Goal: Task Accomplishment & Management: Use online tool/utility

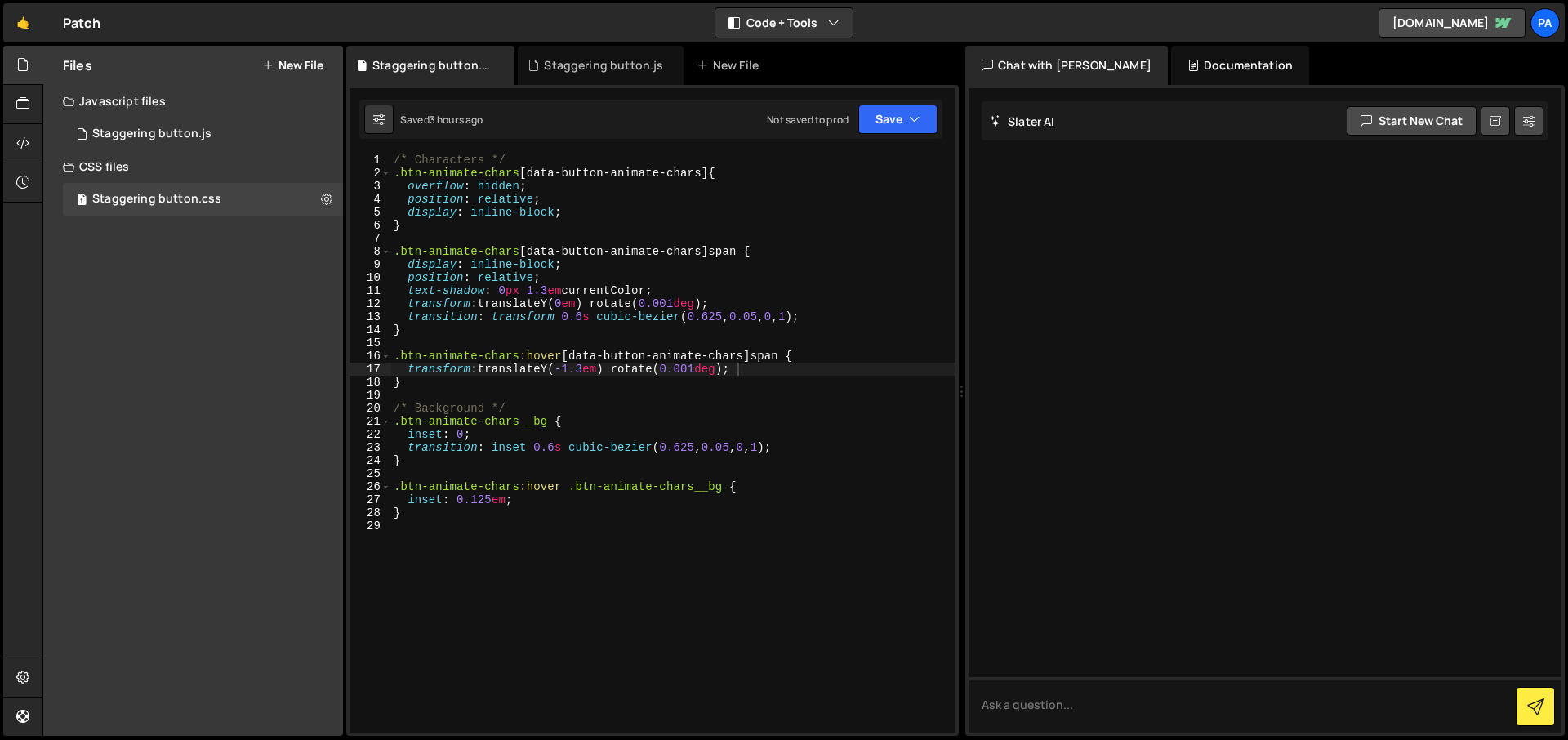
click at [105, 336] on div "Files New File Create your first file Get started by starting a Javascript or C…" at bounding box center [193, 390] width 300 height 690
click at [297, 62] on button "New File" at bounding box center [293, 65] width 61 height 13
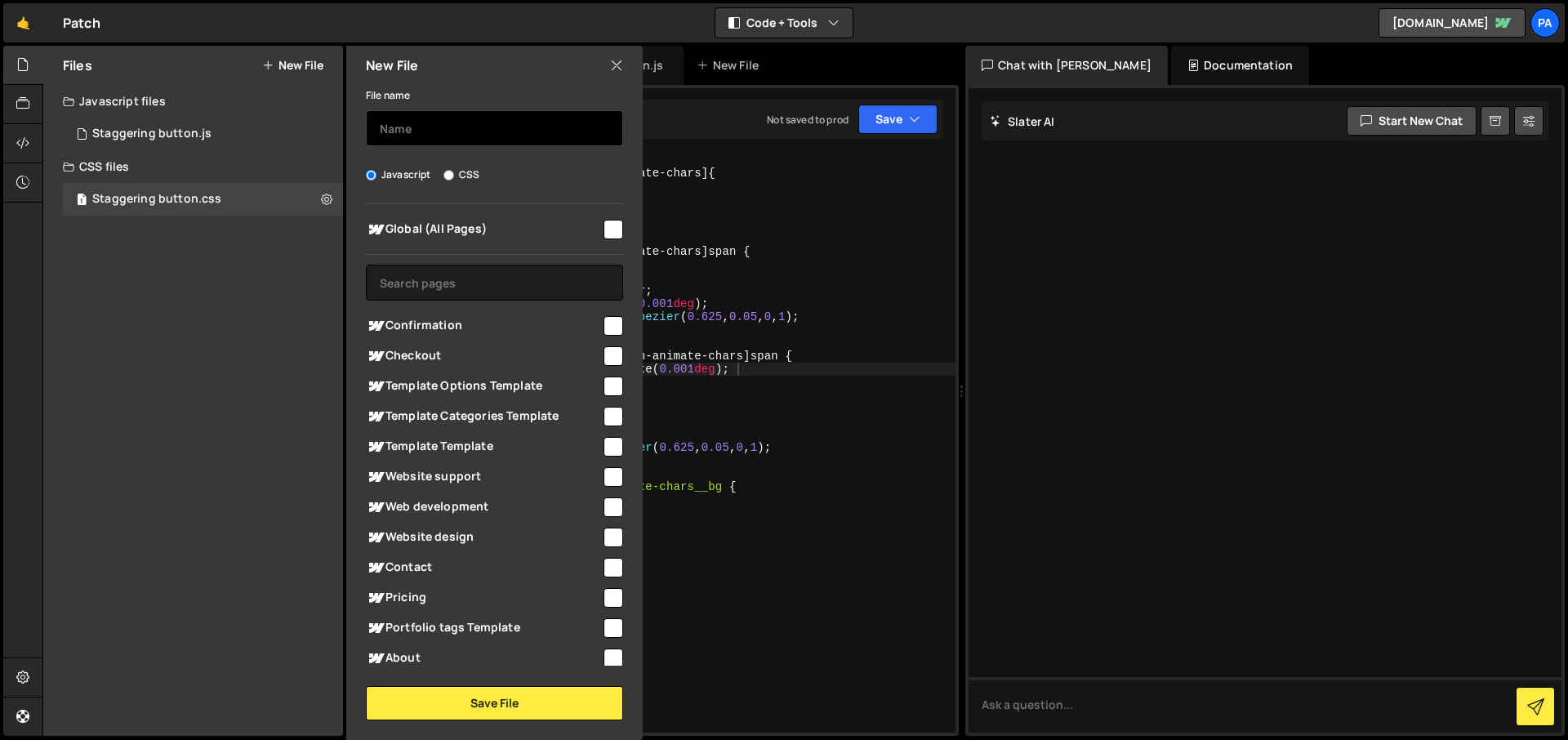
click at [384, 123] on input "text" at bounding box center [494, 128] width 257 height 36
type input "Flick Cards Slider"
checkbox input "true"
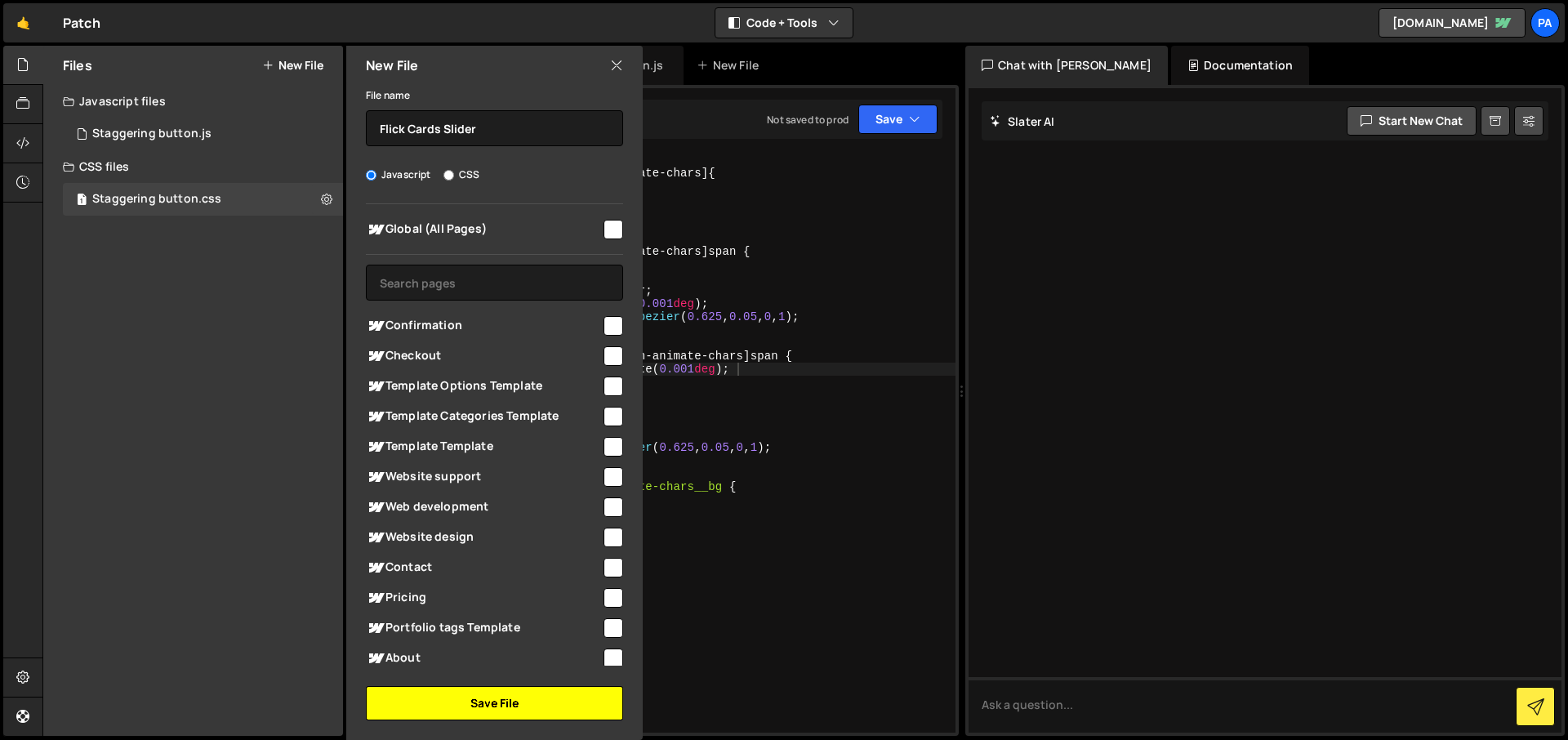
click at [516, 703] on button "Save File" at bounding box center [494, 703] width 257 height 34
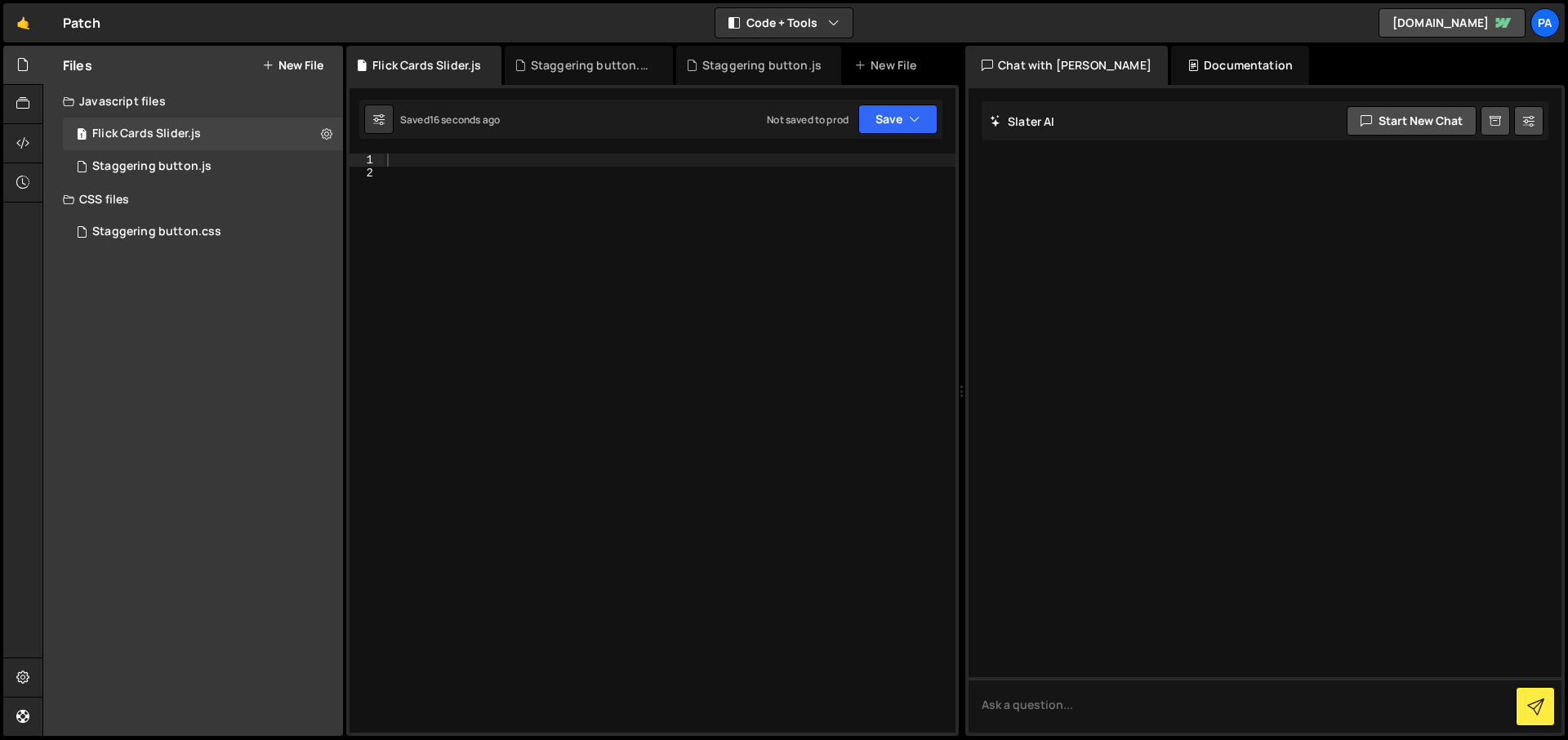
click at [499, 160] on div at bounding box center [670, 456] width 572 height 605
paste textarea "});"
type textarea "});"
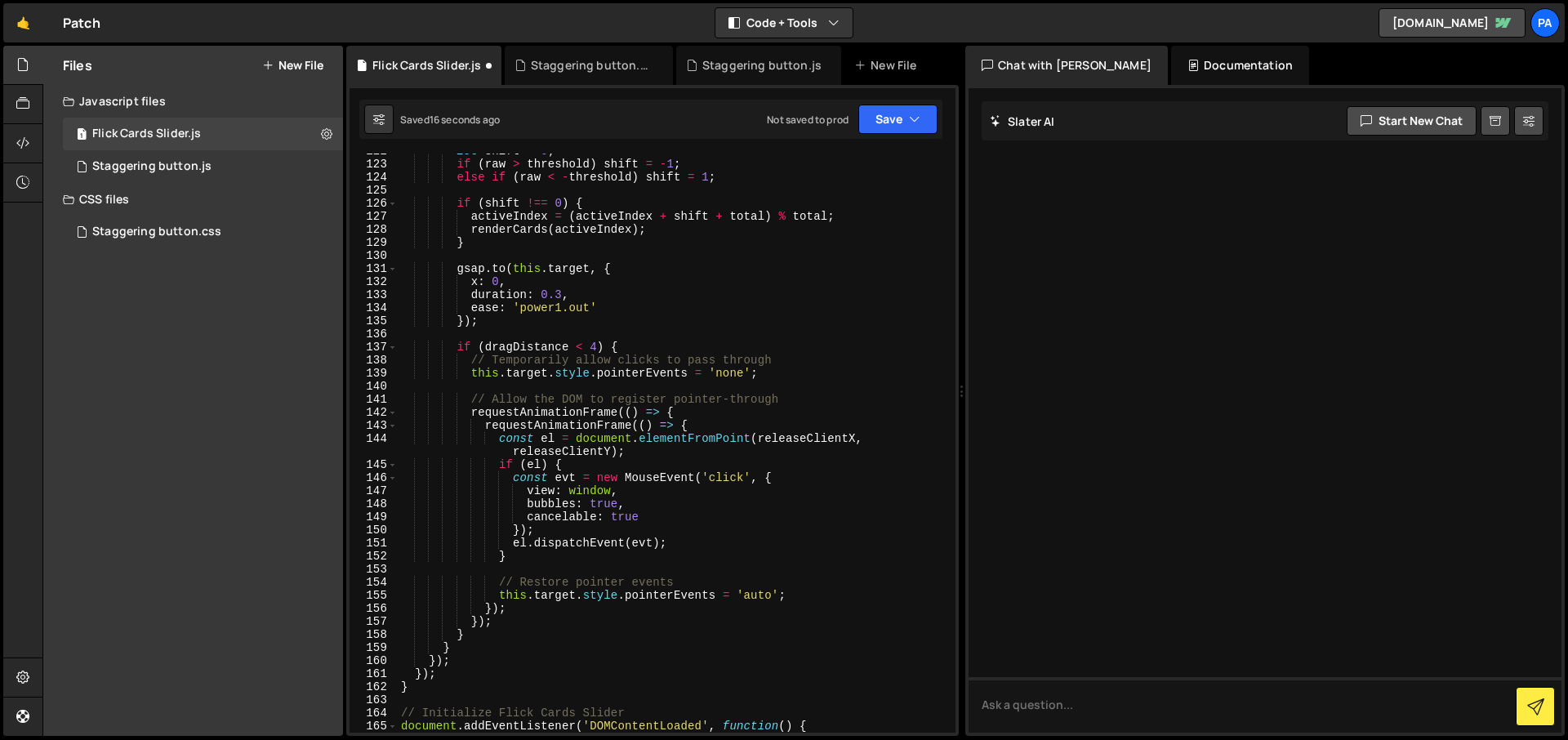
scroll to position [1629, 0]
click at [881, 126] on button "Save" at bounding box center [897, 119] width 79 height 29
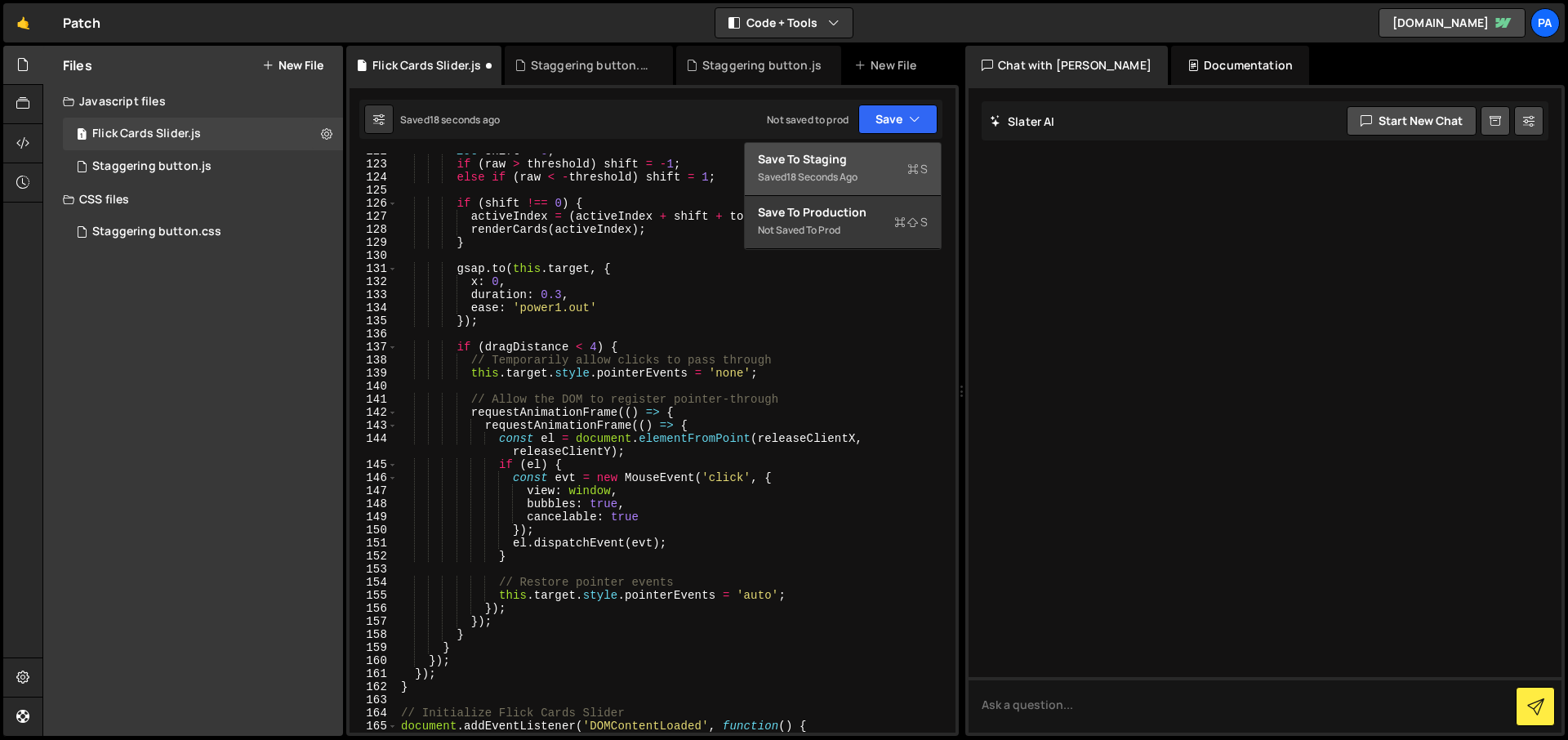
click at [869, 151] on div "Save to Staging S" at bounding box center [843, 159] width 170 height 16
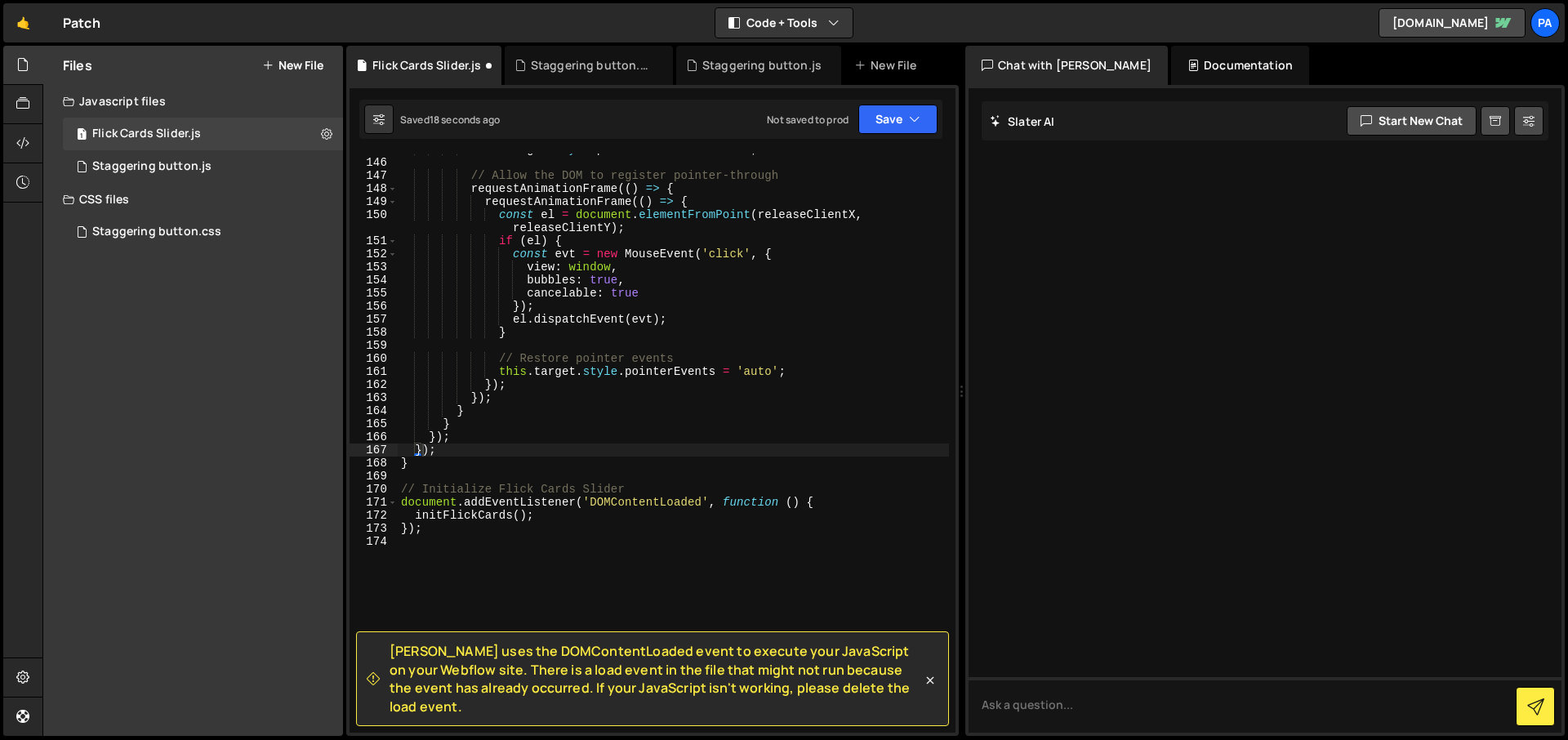
scroll to position [1932, 0]
click at [302, 64] on button "New File" at bounding box center [293, 65] width 61 height 13
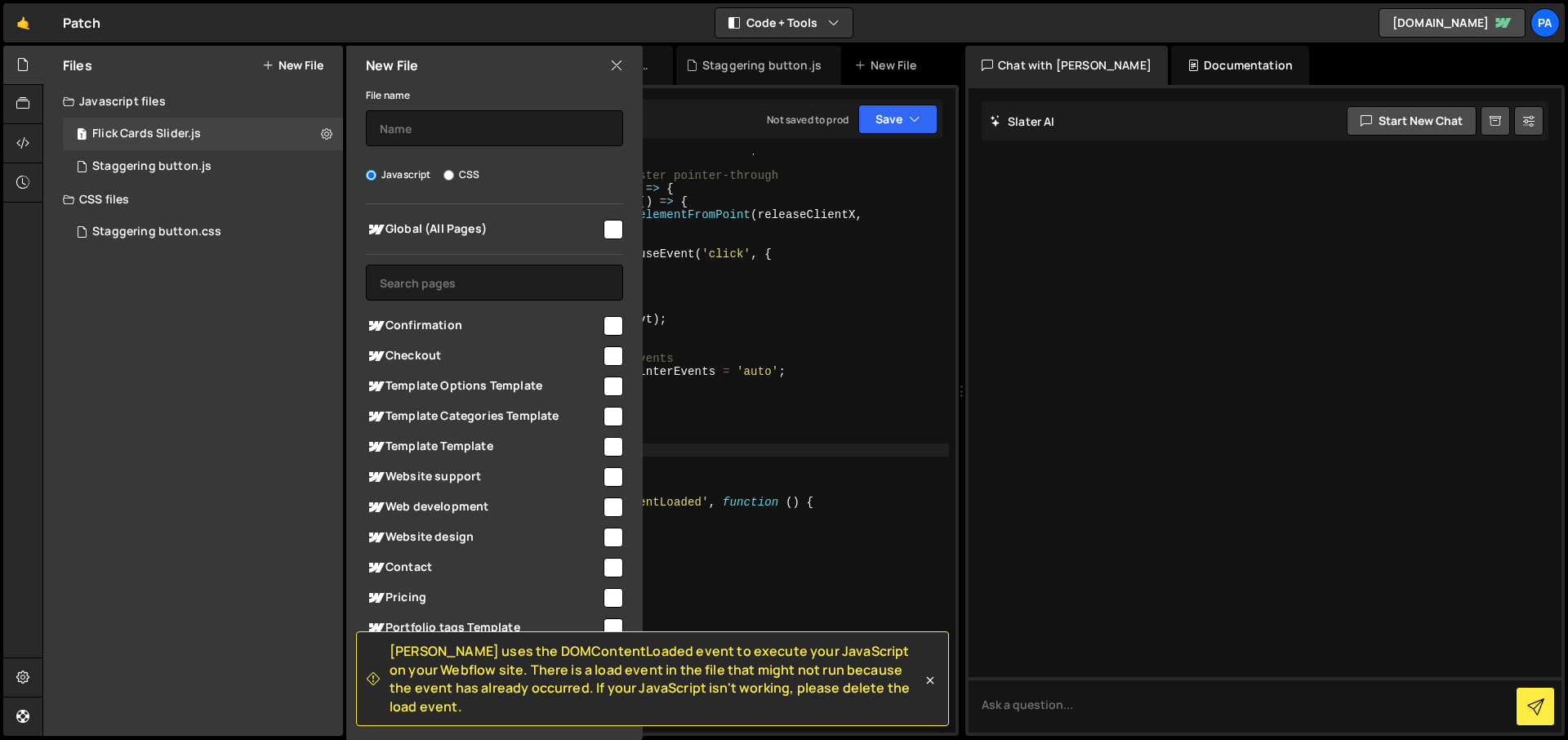
click at [452, 183] on div "File name Javascript CSS Global (All Pages) Save File" at bounding box center [494, 403] width 297 height 635
click at [450, 172] on input "CSS" at bounding box center [449, 175] width 11 height 11
radio input "true"
click at [461, 130] on input "text" at bounding box center [494, 128] width 257 height 36
type input "Flick Cards Slider"
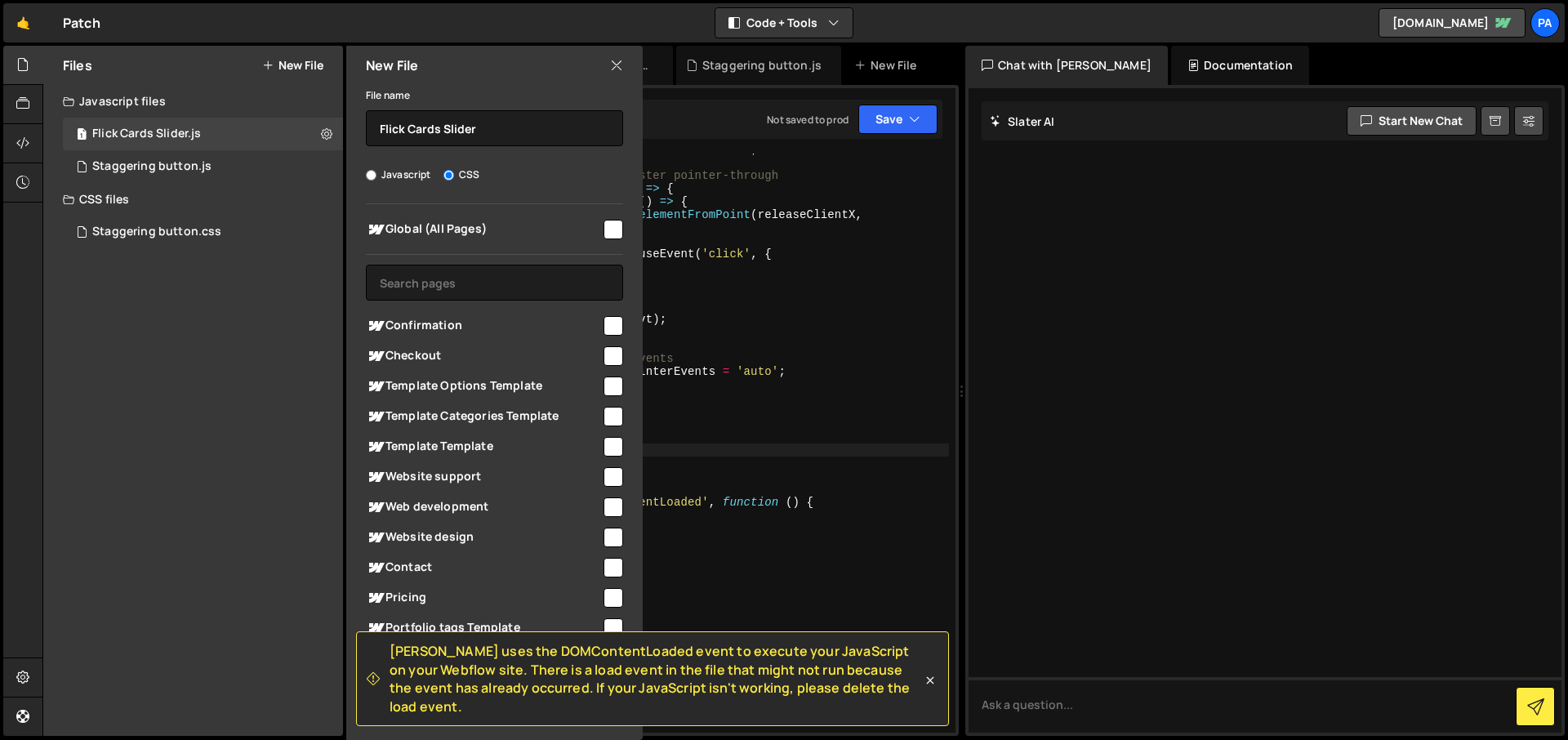
checkbox input "true"
click at [929, 687] on icon at bounding box center [930, 680] width 16 height 16
radio input "true"
checkbox input "false"
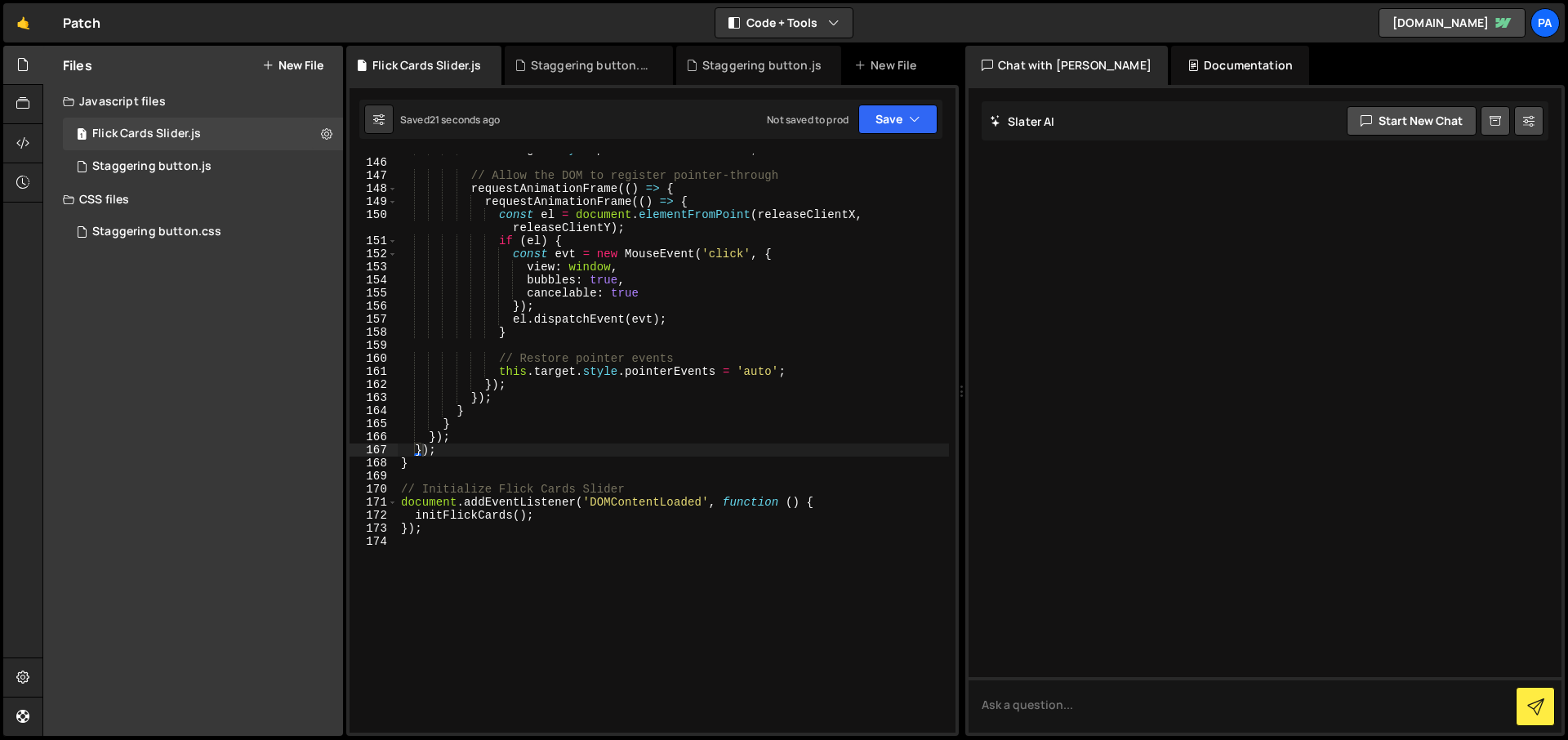
click at [311, 49] on div "Files New File" at bounding box center [193, 65] width 300 height 39
click at [309, 65] on button "New File" at bounding box center [293, 65] width 61 height 13
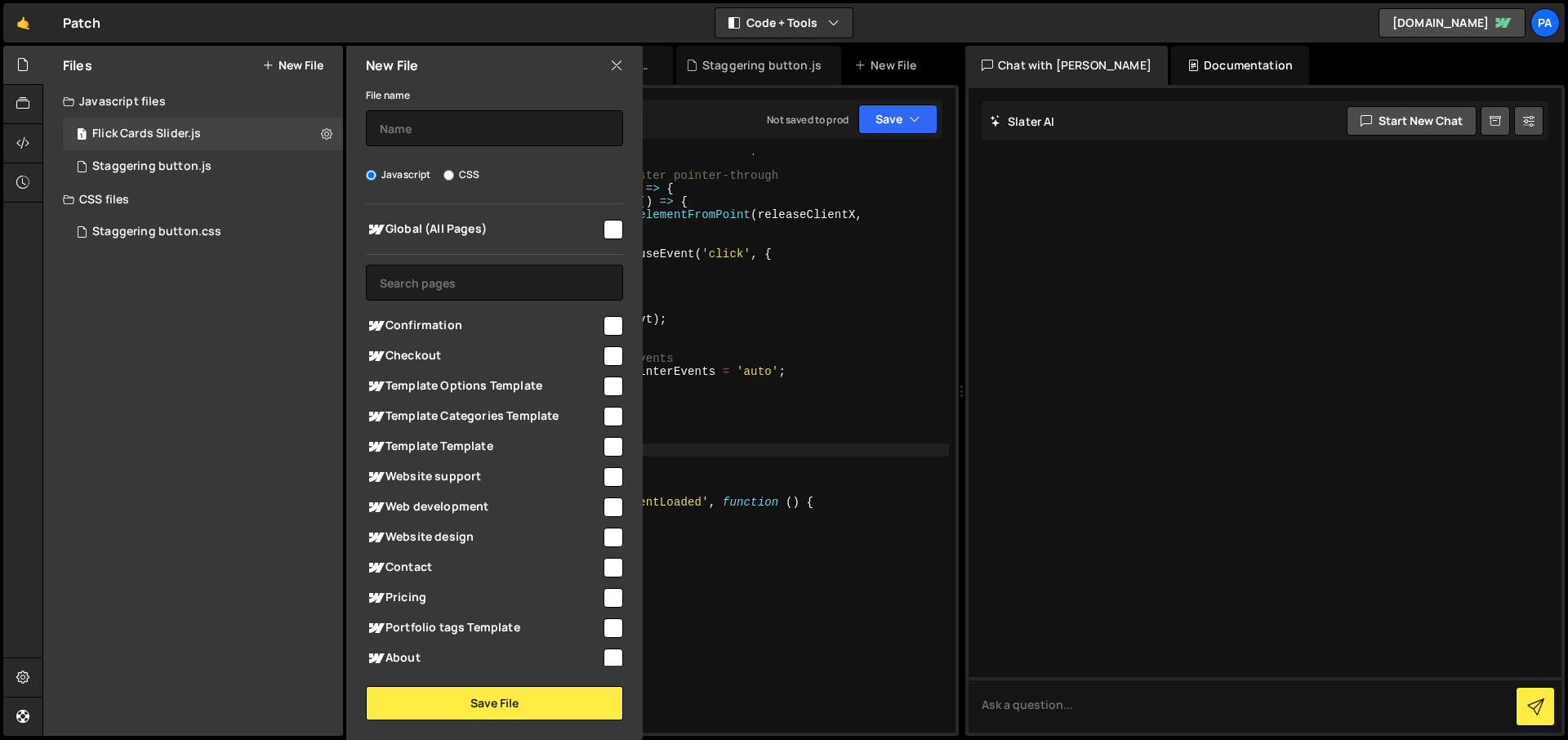
click at [445, 176] on input "CSS" at bounding box center [449, 175] width 11 height 11
radio input "true"
click at [457, 120] on input "text" at bounding box center [494, 128] width 257 height 36
type input "G"
type input "Flick Cards Slider"
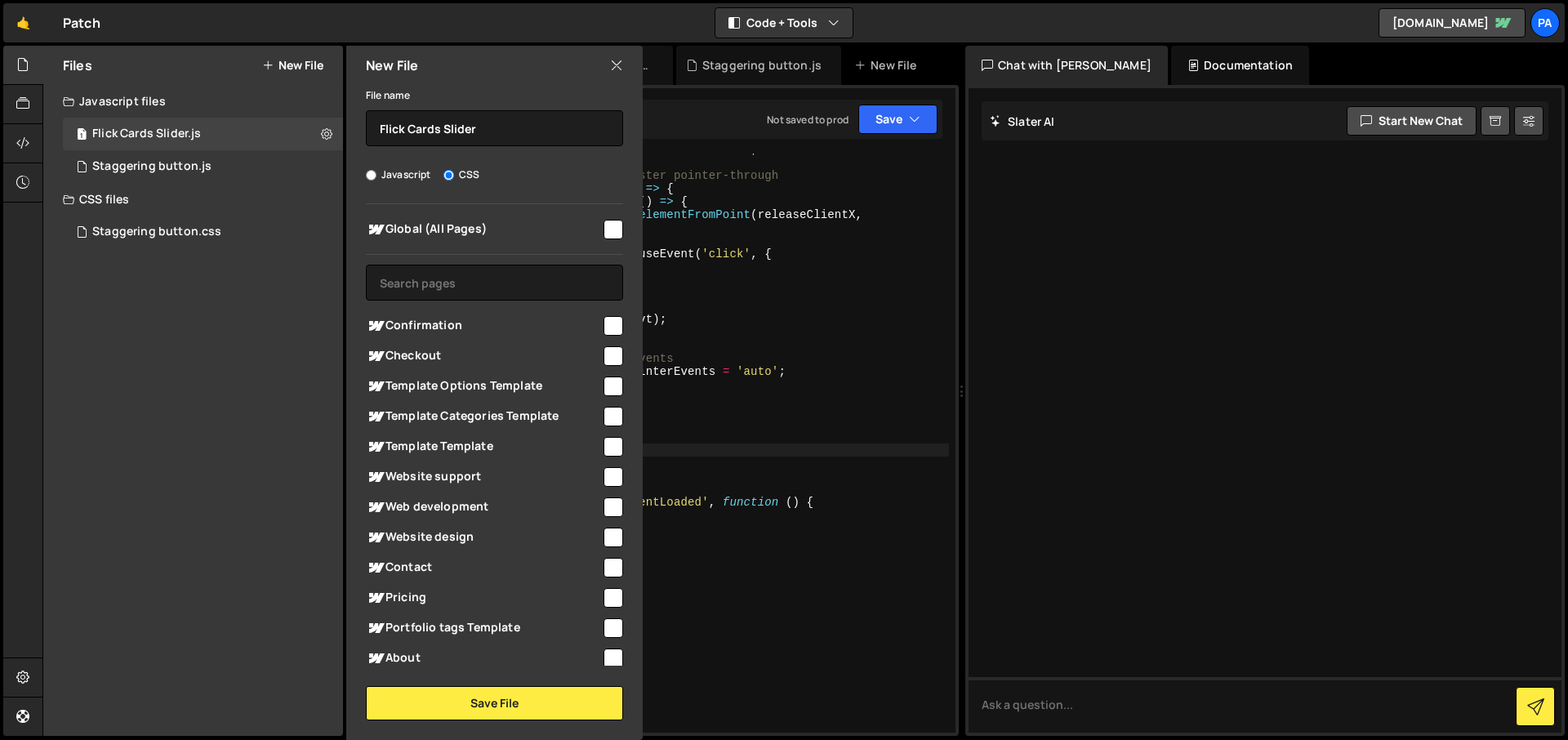
checkbox input "true"
click at [570, 710] on button "Save File" at bounding box center [494, 703] width 257 height 34
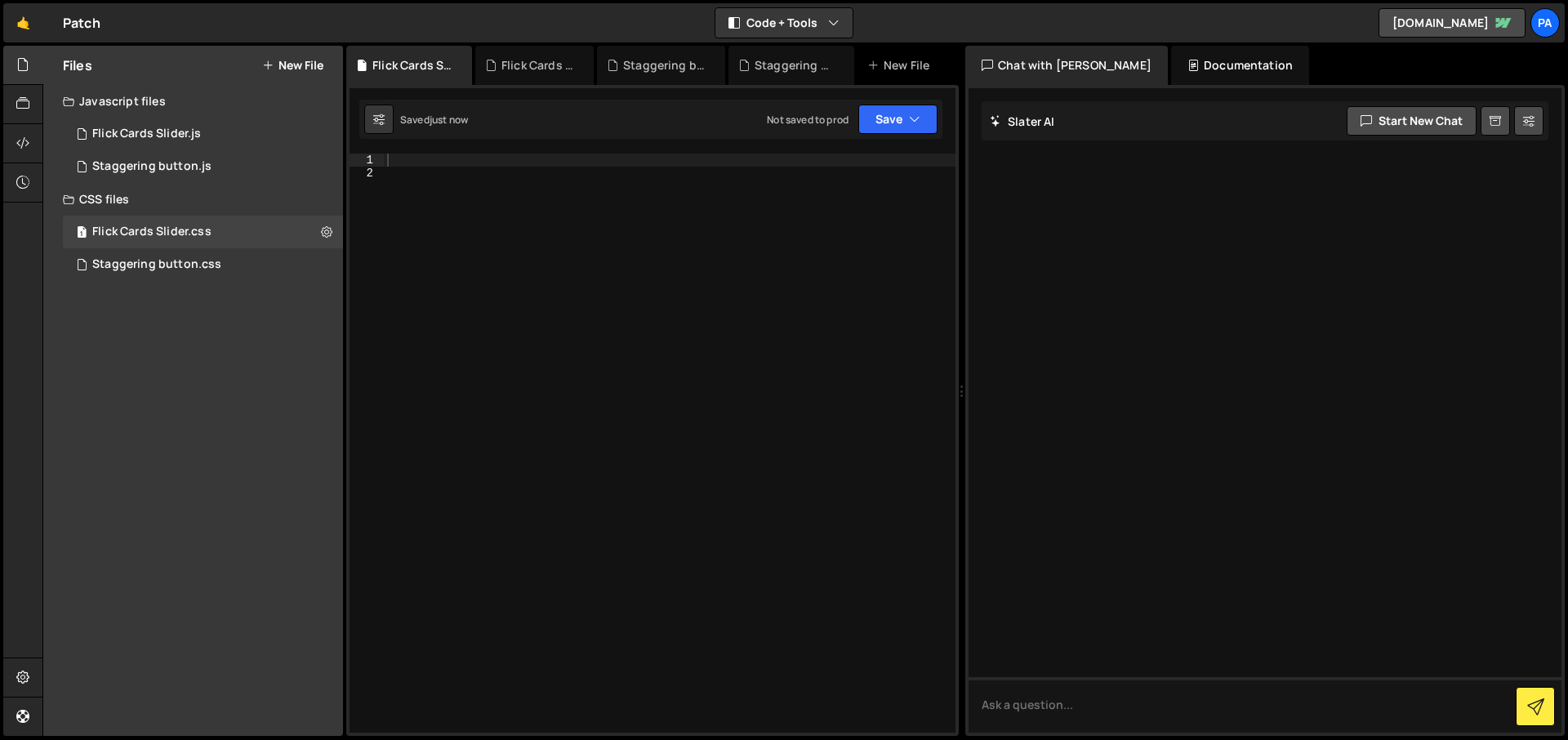
click at [499, 163] on div at bounding box center [670, 456] width 572 height 605
paste textarea "}"
type textarea "}"
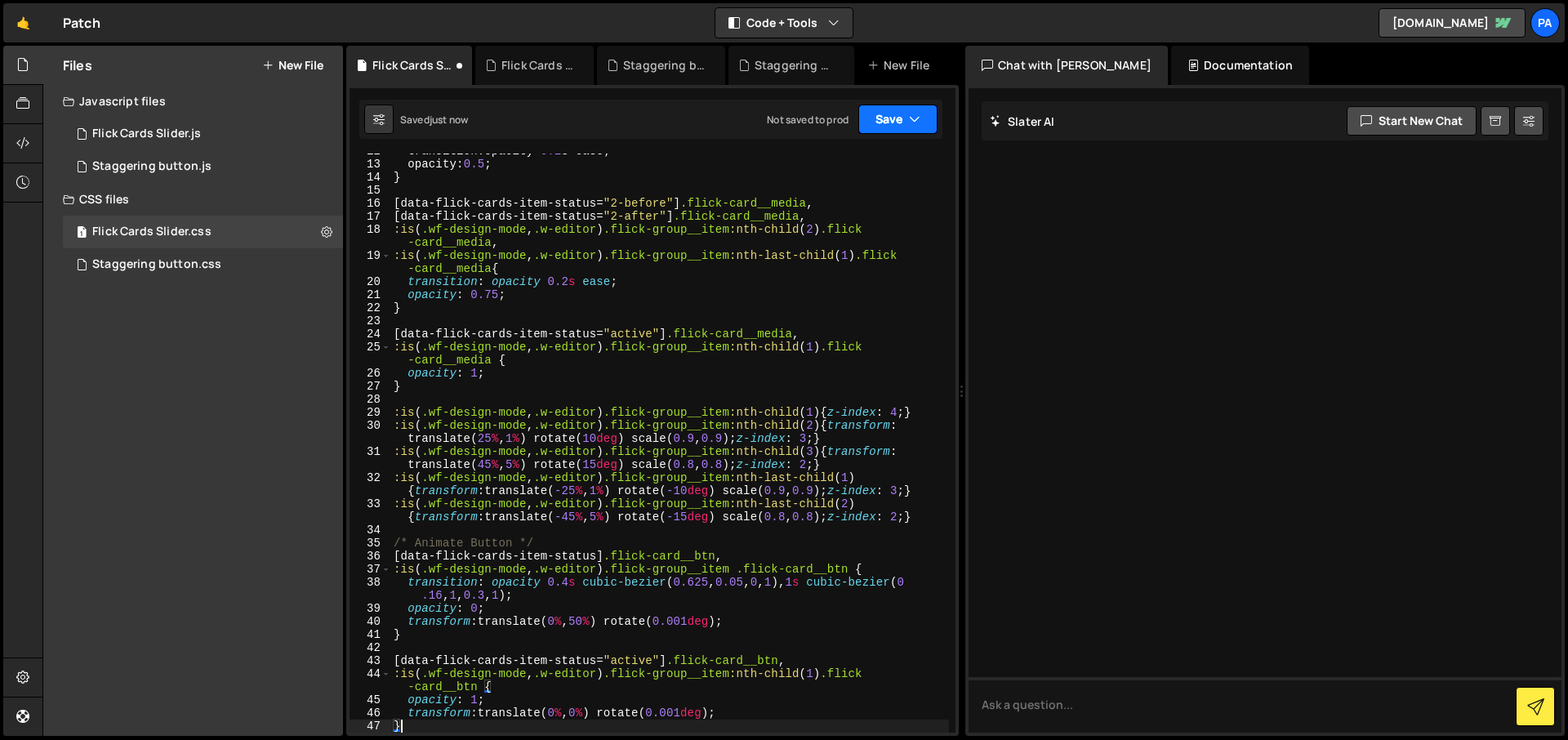
click at [895, 120] on button "Save" at bounding box center [897, 119] width 79 height 29
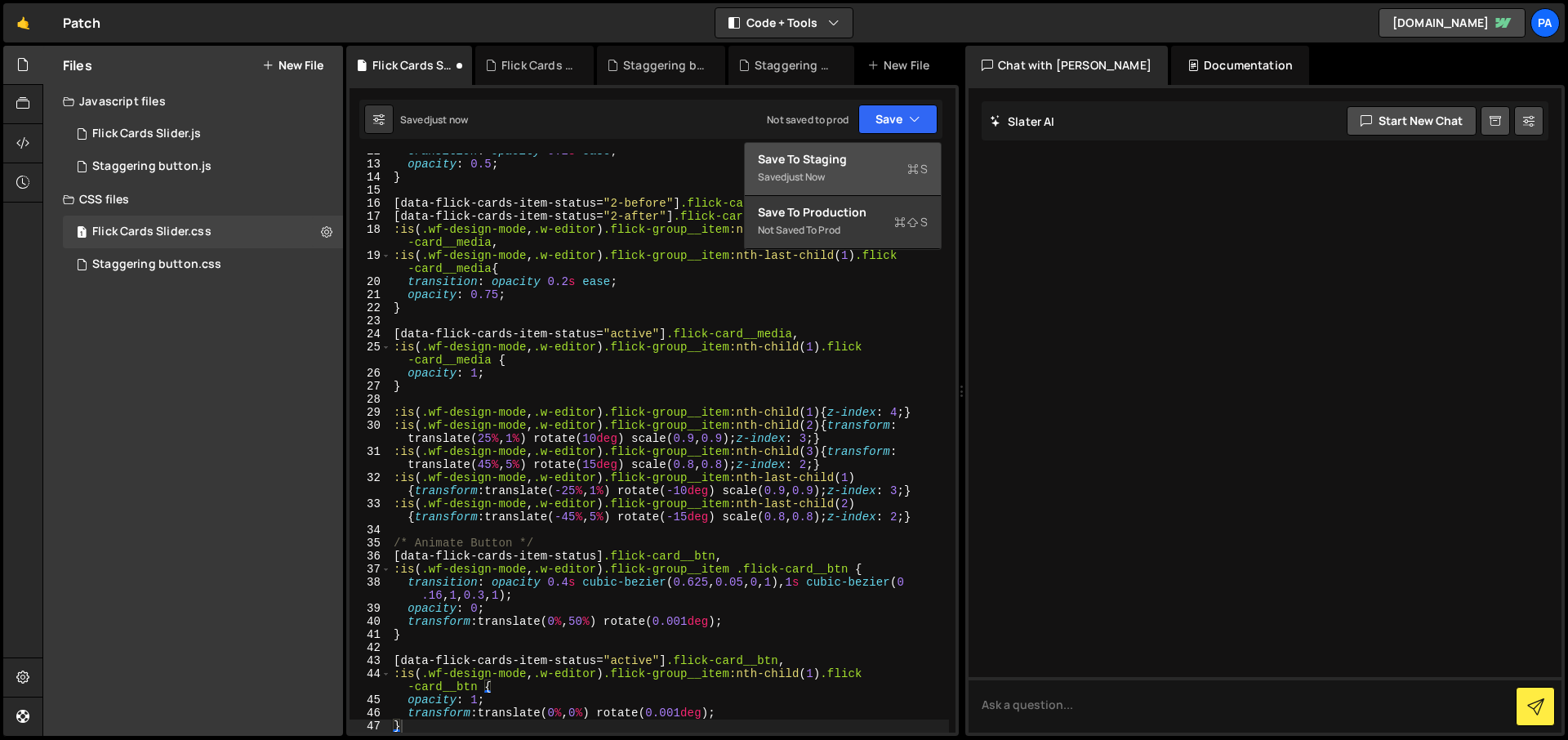
click at [882, 151] on div "Save to Staging S" at bounding box center [843, 159] width 170 height 16
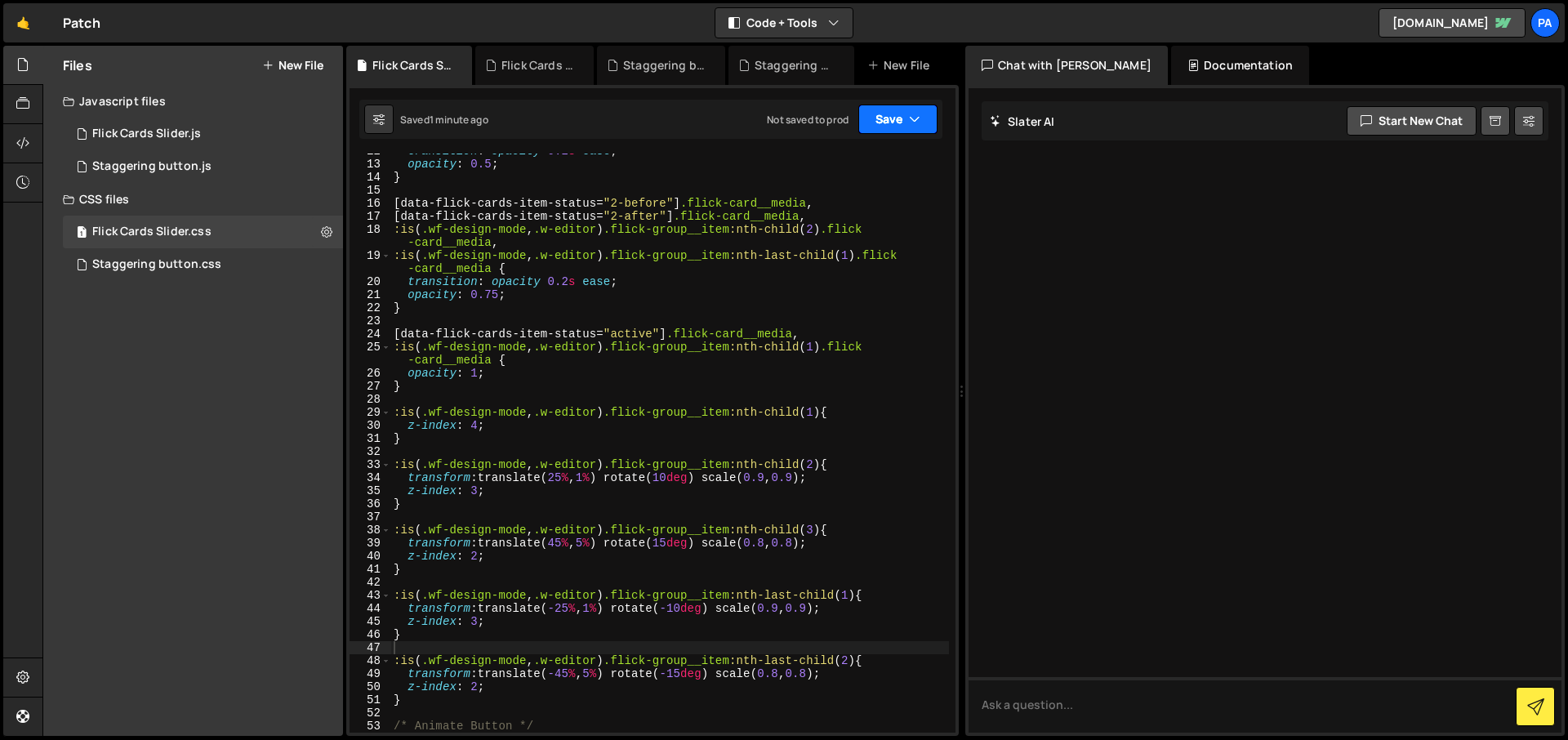
click at [905, 118] on button "Save" at bounding box center [897, 119] width 79 height 29
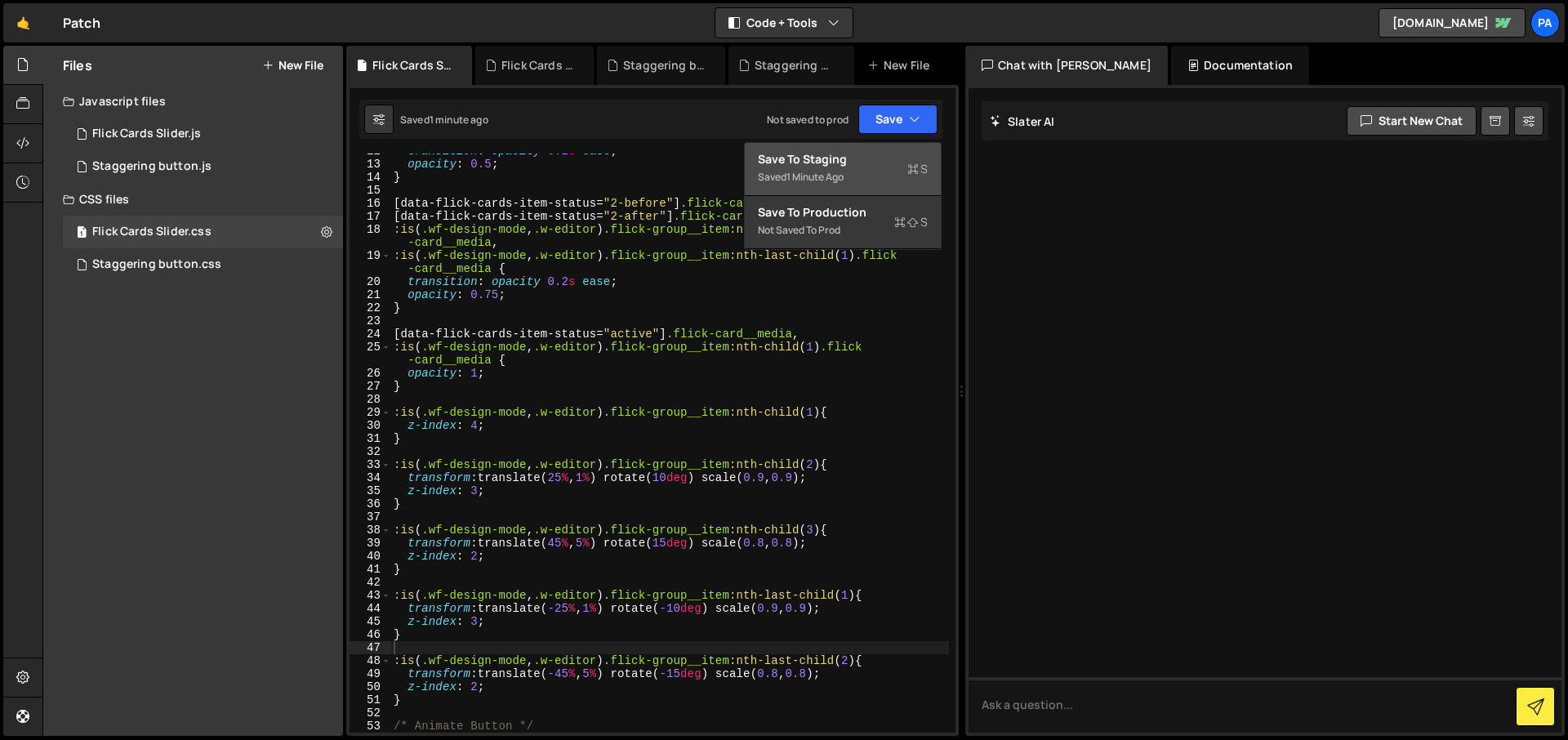
click at [882, 154] on div "Save to Staging S" at bounding box center [843, 159] width 170 height 16
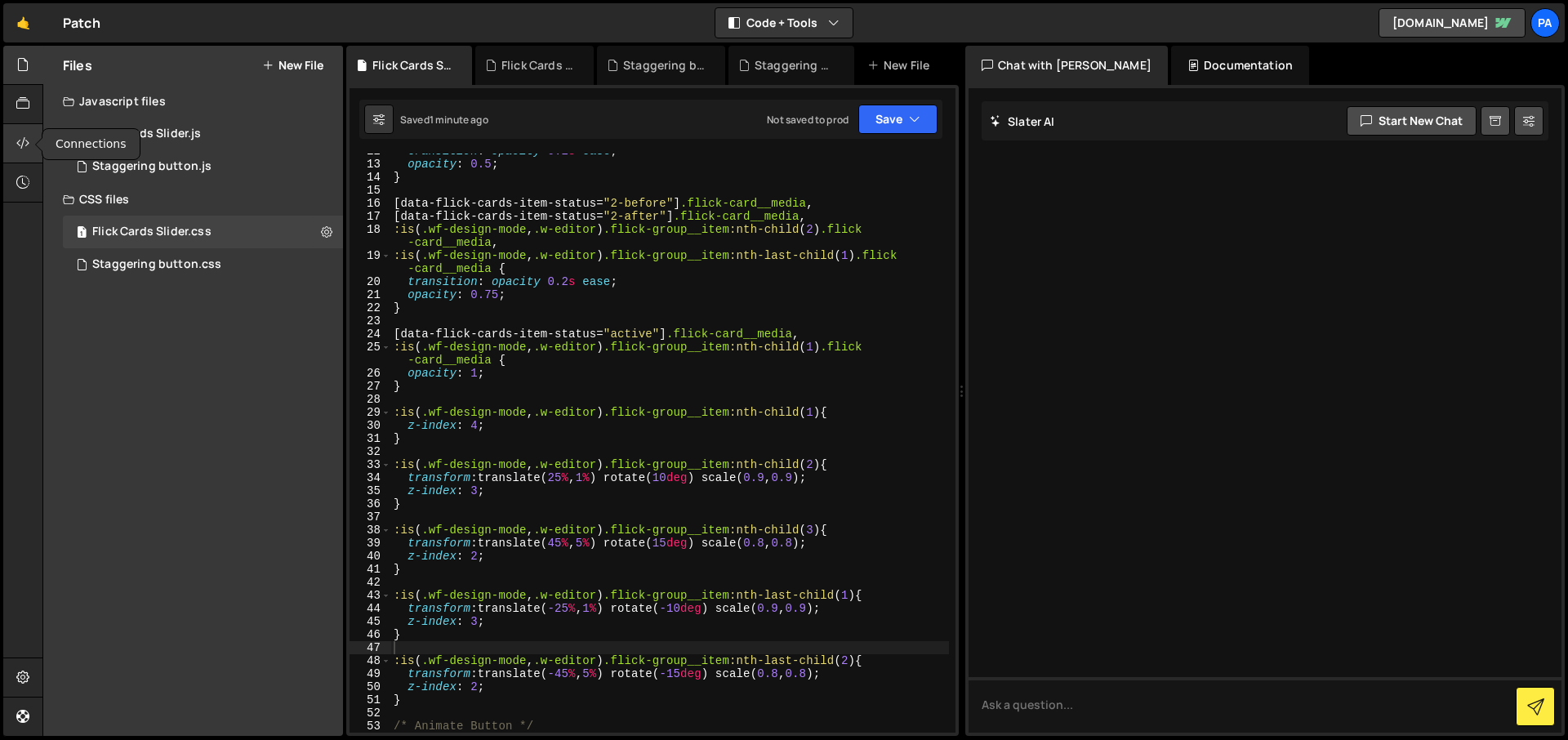
click at [28, 153] on div at bounding box center [23, 144] width 40 height 39
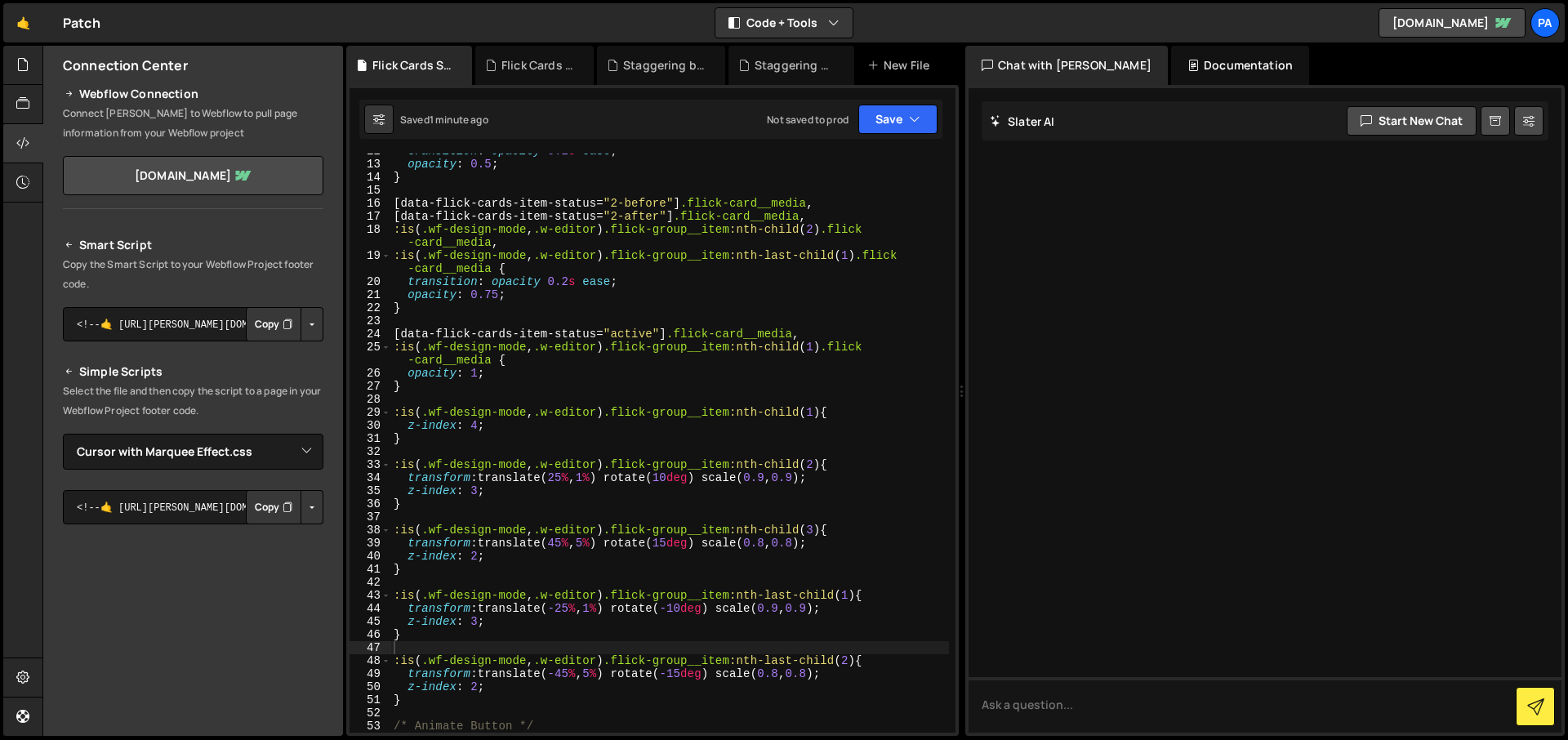
scroll to position [31, 0]
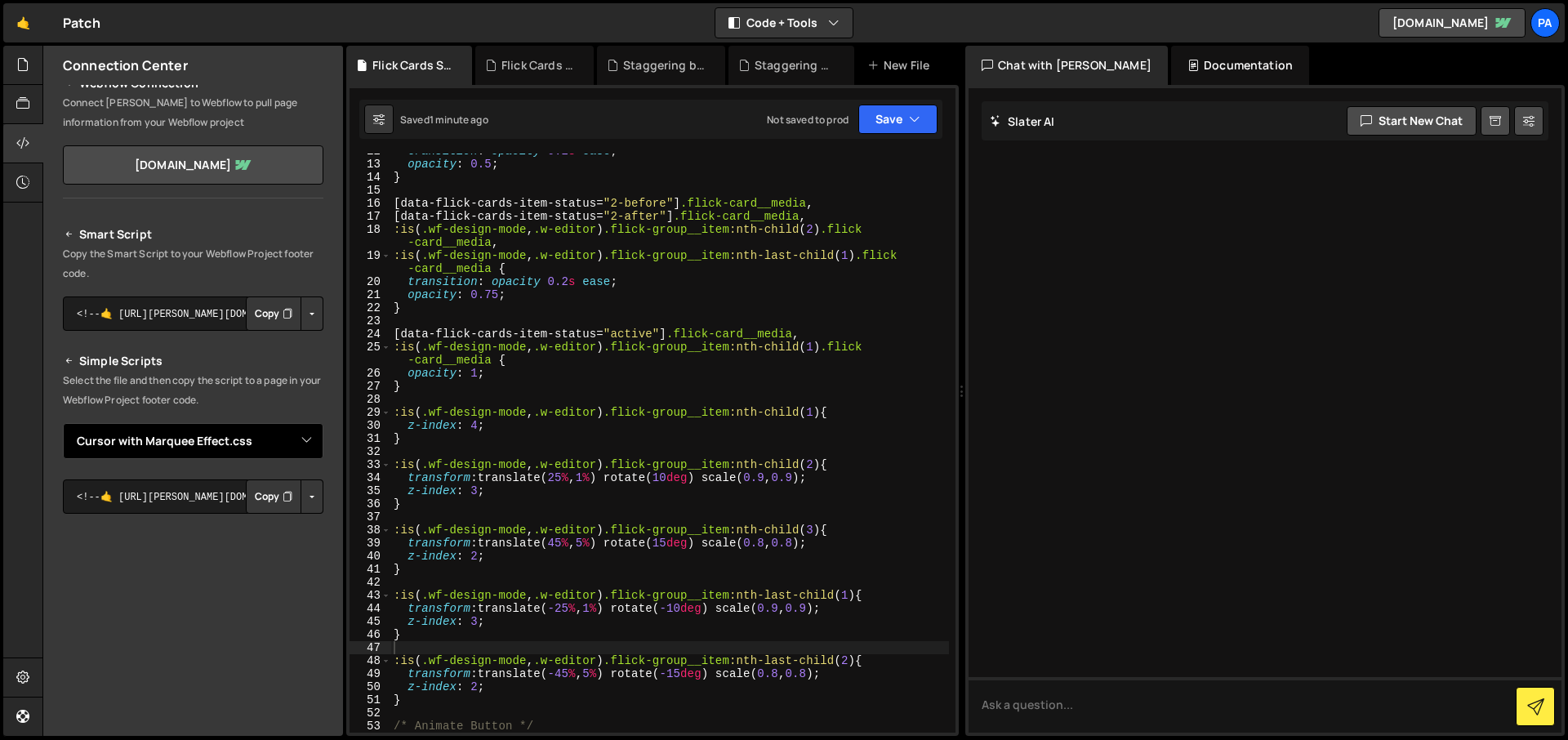
click at [297, 436] on select "Select File Staggering button.js Staggering button.css Cursor with Marquee Effe…" at bounding box center [193, 441] width 261 height 36
click at [63, 423] on select "Select File Staggering button.js Staggering button.css Cursor with Marquee Effe…" at bounding box center [193, 441] width 261 height 36
click at [283, 497] on icon "Button group with nested dropdown" at bounding box center [288, 497] width 10 height 16
click at [304, 508] on button "Button group with nested dropdown" at bounding box center [312, 497] width 23 height 34
click at [279, 528] on link "Copy Staging js" at bounding box center [255, 528] width 136 height 23
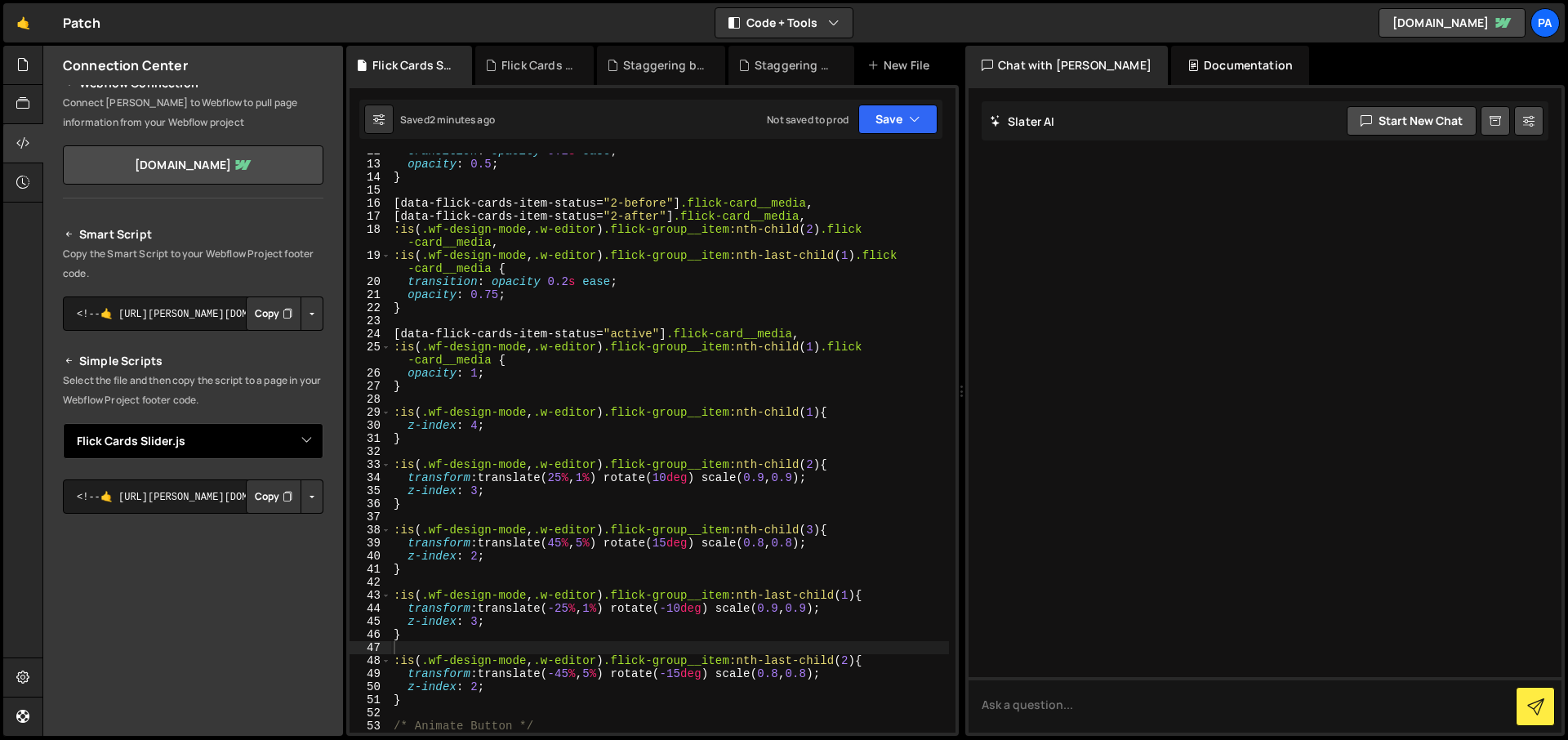
click at [294, 450] on select "Select File Staggering button.js Staggering button.css Cursor with Marquee Effe…" at bounding box center [193, 441] width 261 height 36
select select "46669"
click at [63, 423] on select "Select File Staggering button.js Staggering button.css Cursor with Marquee Effe…" at bounding box center [193, 441] width 261 height 36
click at [308, 493] on button "Button group with nested dropdown" at bounding box center [312, 497] width 23 height 34
click at [279, 528] on link "Copy Staging css" at bounding box center [250, 528] width 145 height 23
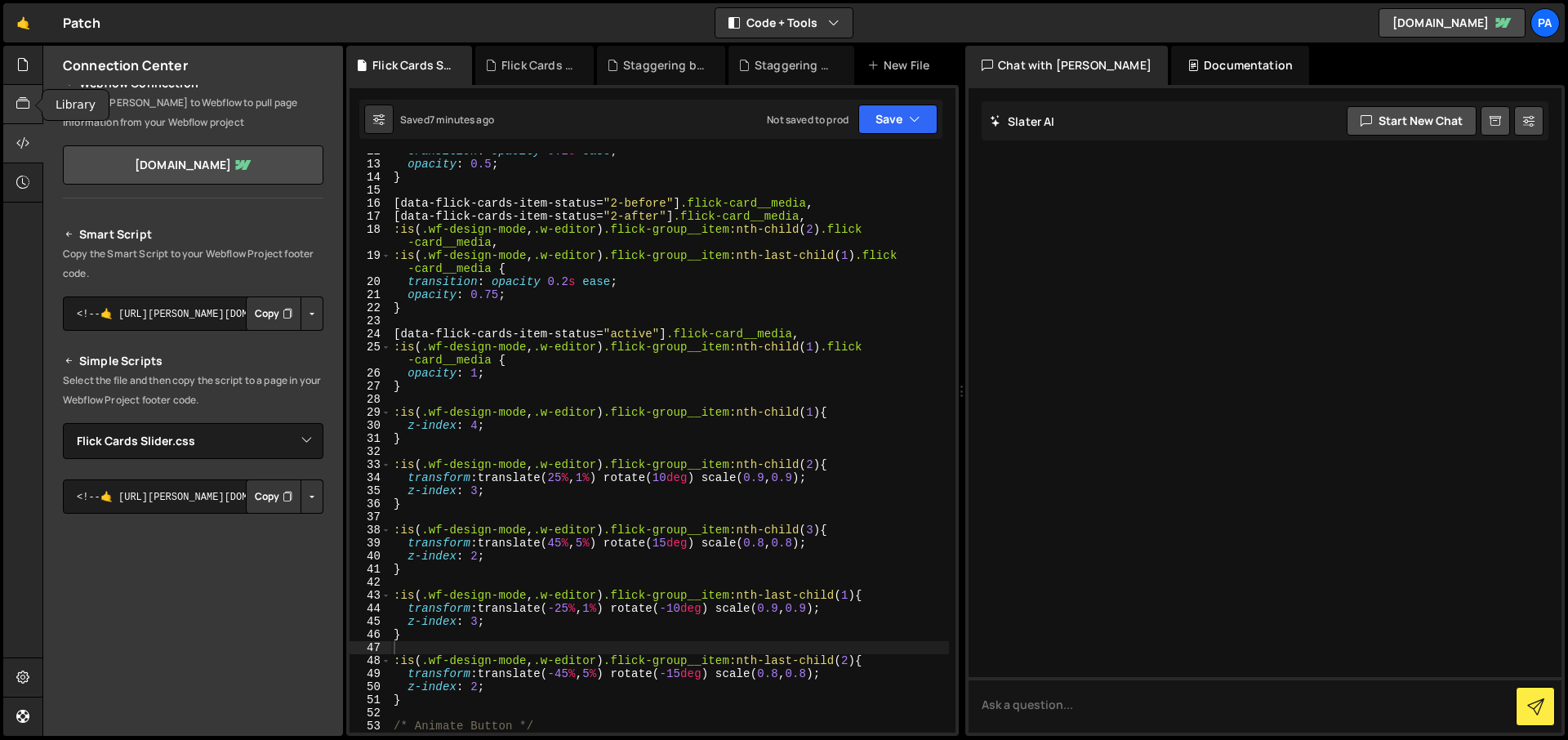
click at [16, 100] on icon at bounding box center [23, 104] width 13 height 18
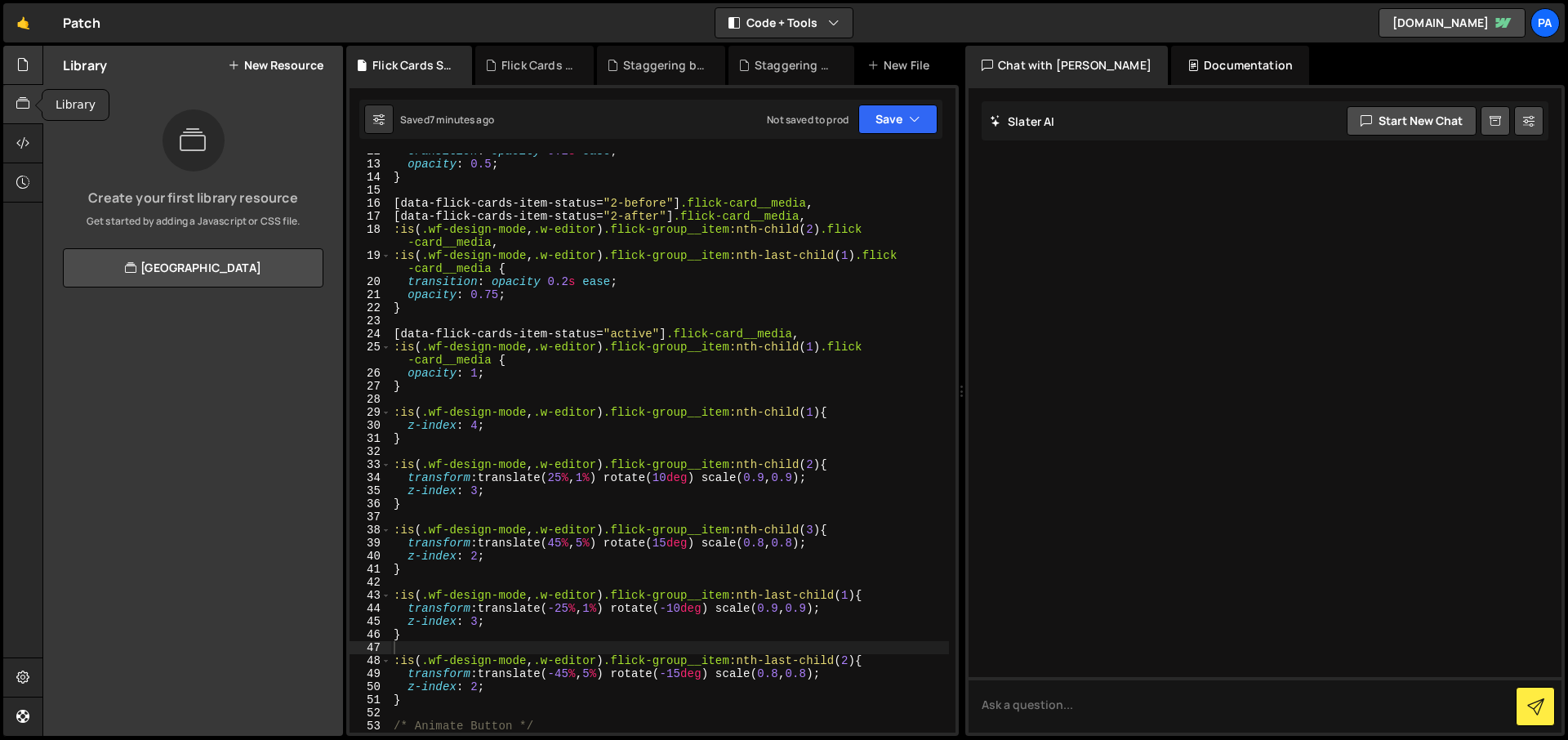
click at [20, 56] on icon at bounding box center [23, 65] width 13 height 18
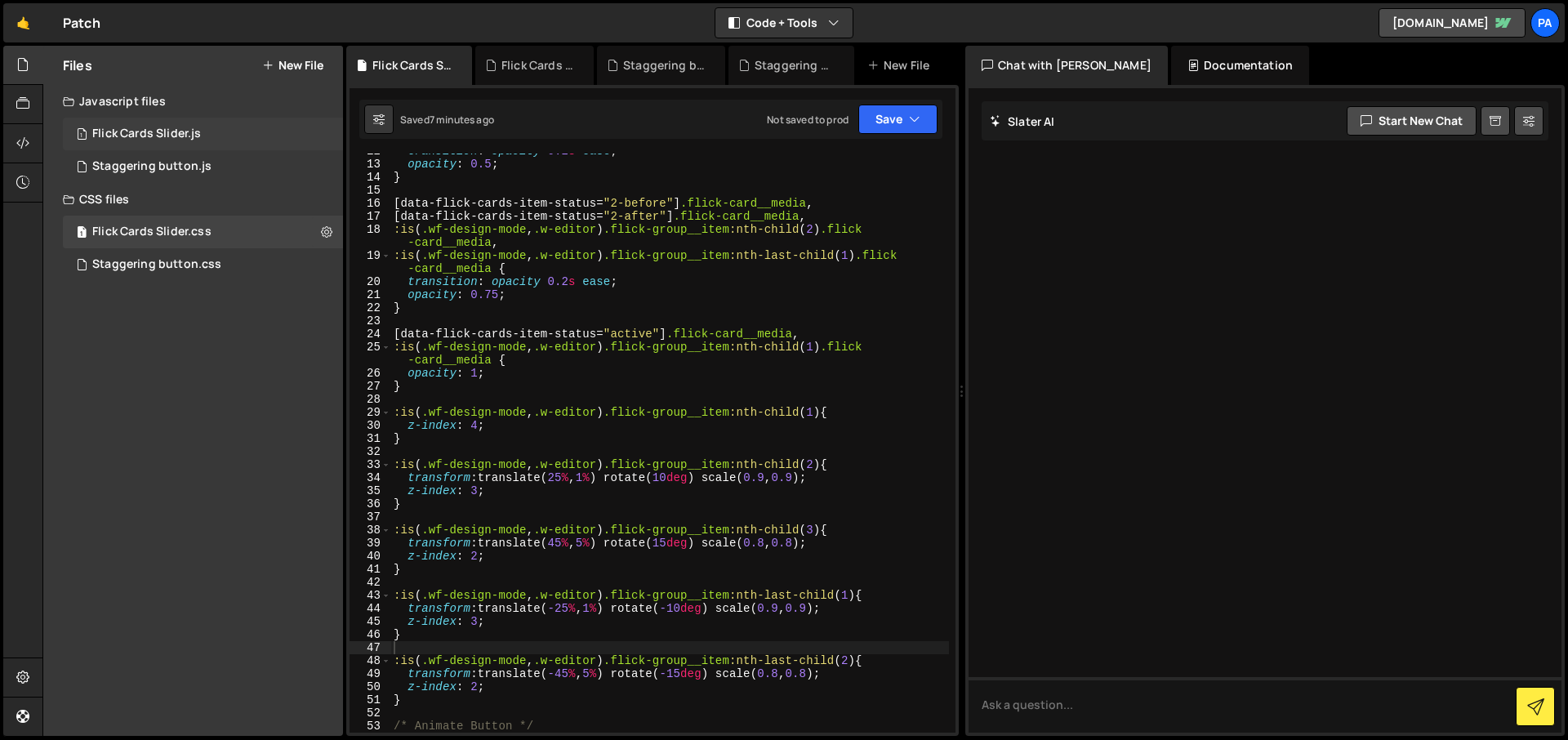
click at [286, 134] on div "1 Flick Cards Slider.js 0" at bounding box center [203, 134] width 280 height 33
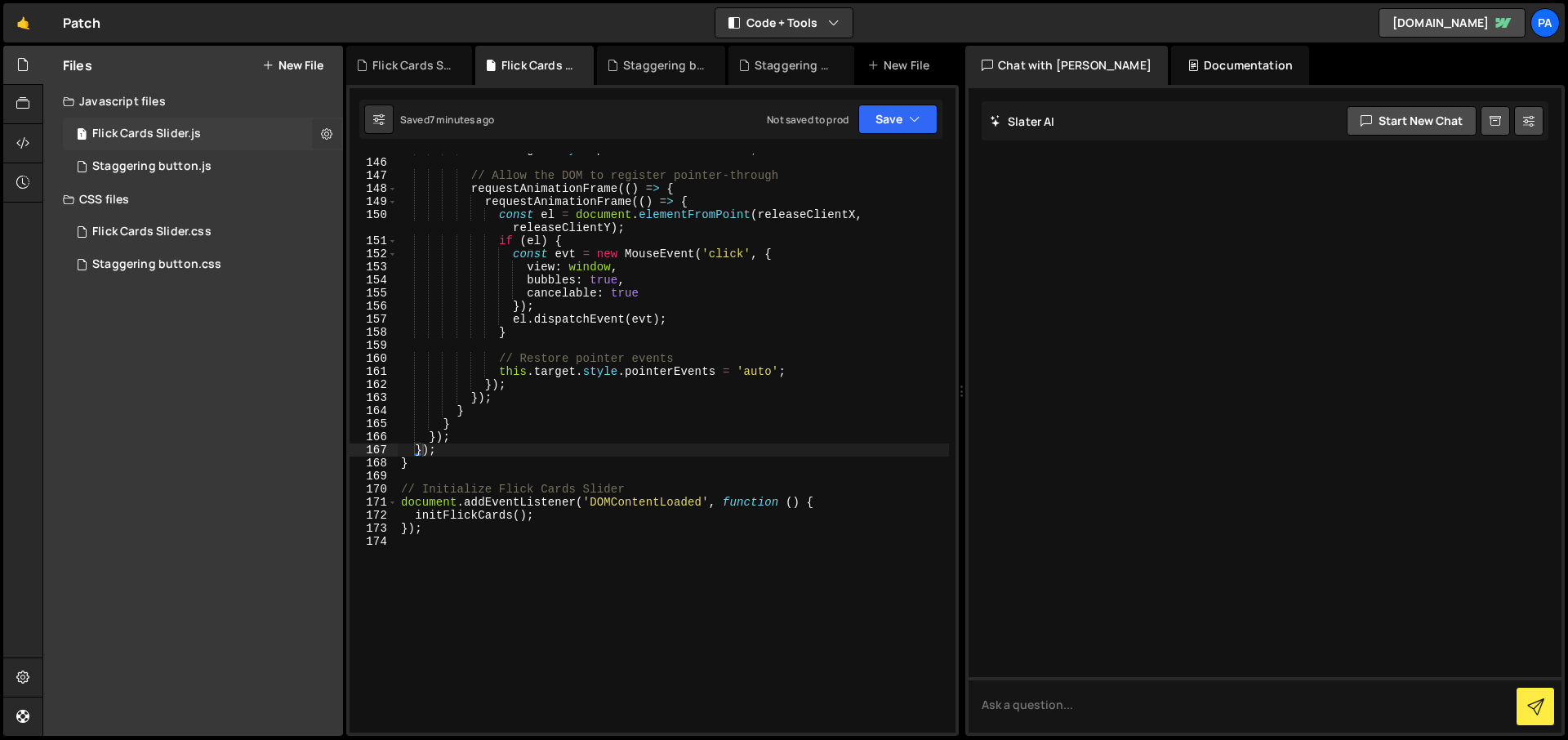
click at [324, 132] on icon at bounding box center [327, 133] width 11 height 16
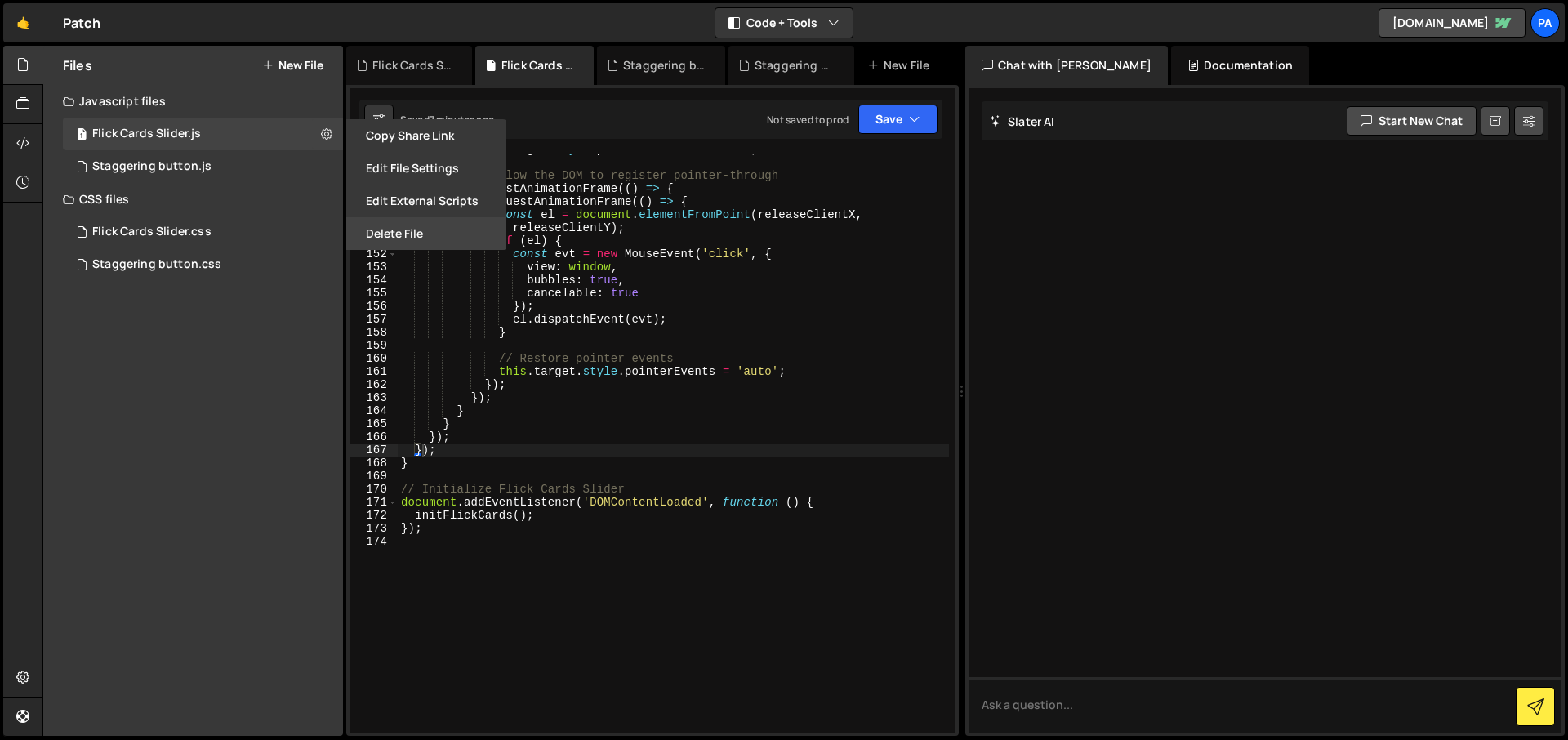
click at [416, 236] on button "Delete File" at bounding box center [427, 234] width 160 height 33
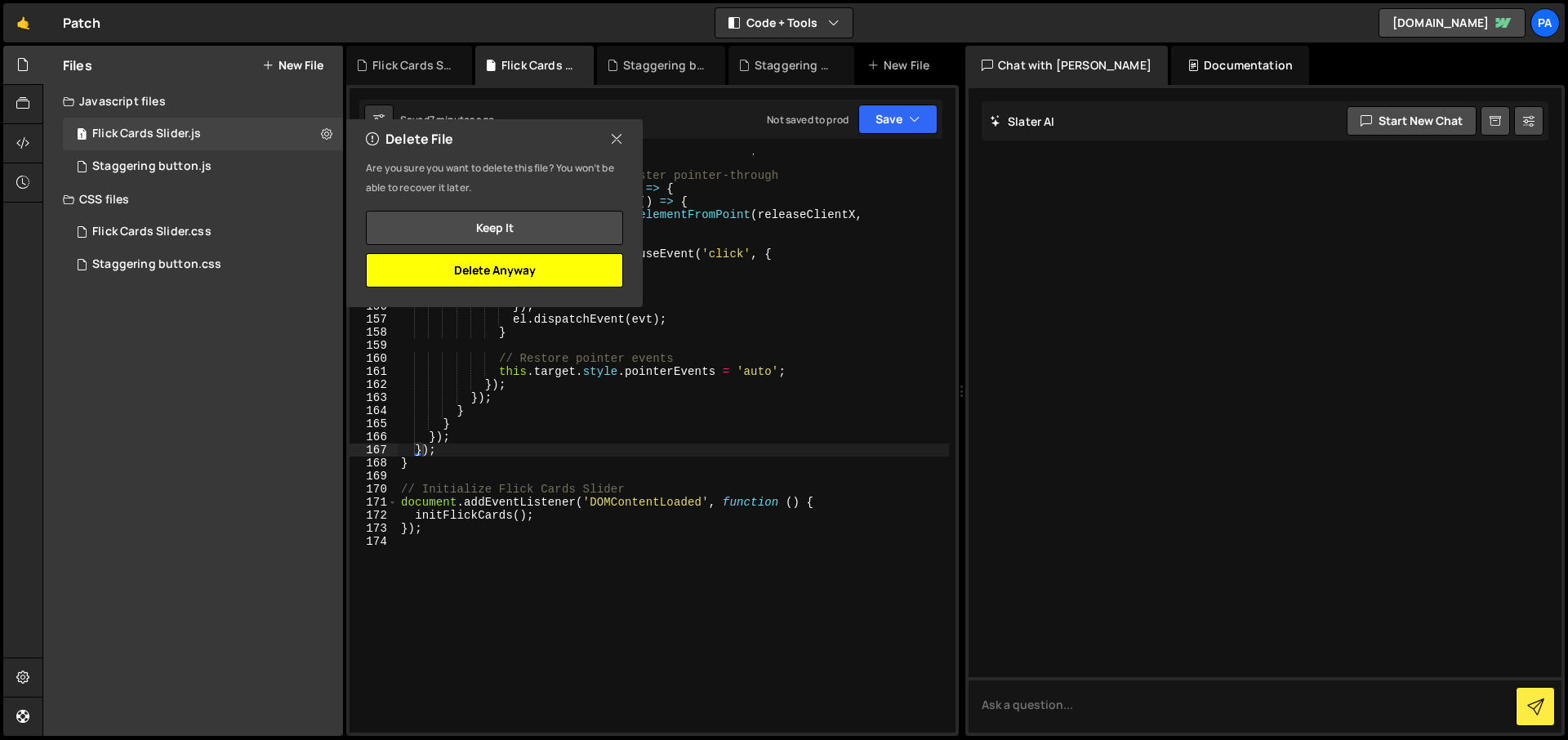
click at [509, 279] on button "Delete Anyway" at bounding box center [494, 270] width 257 height 34
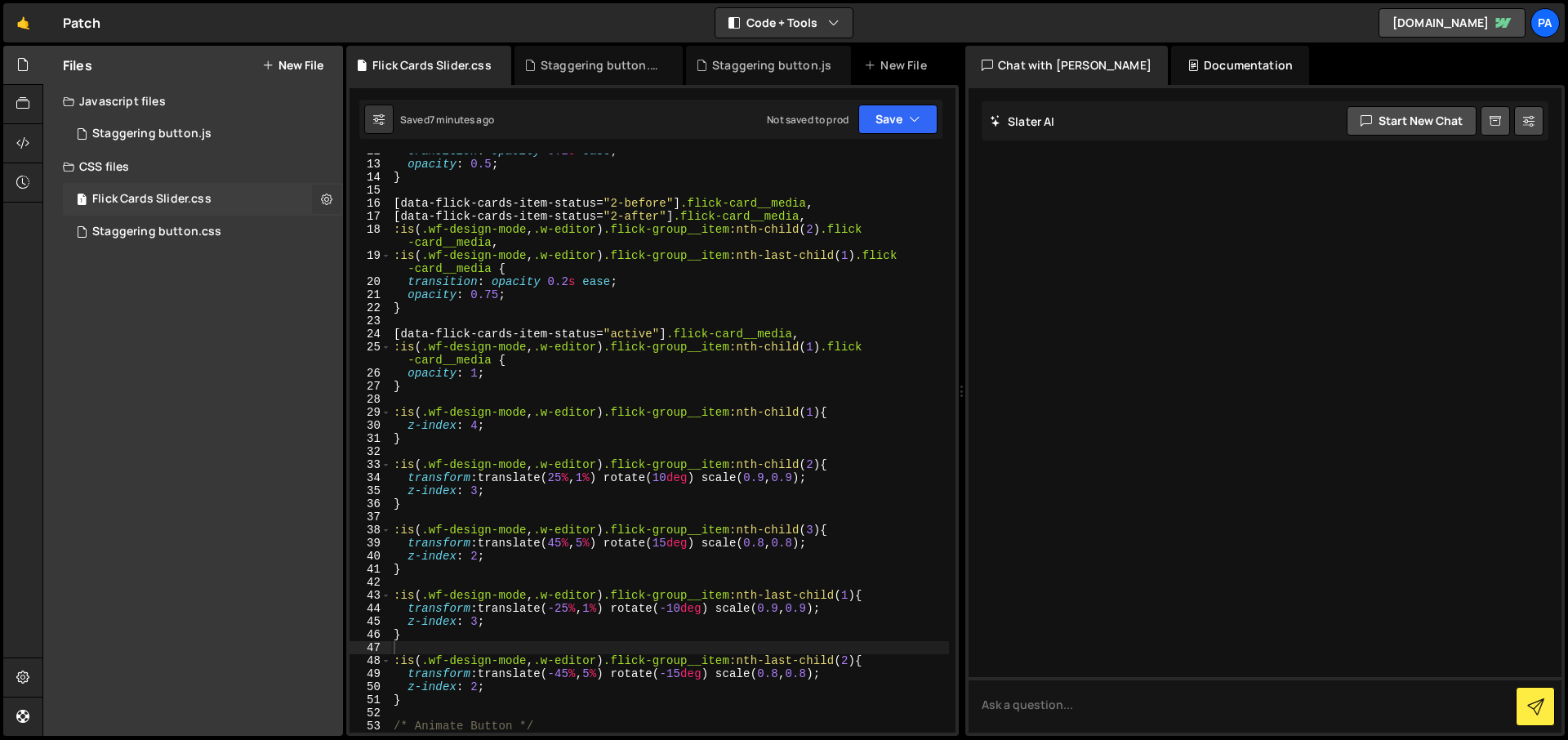
click at [322, 196] on icon at bounding box center [327, 198] width 11 height 16
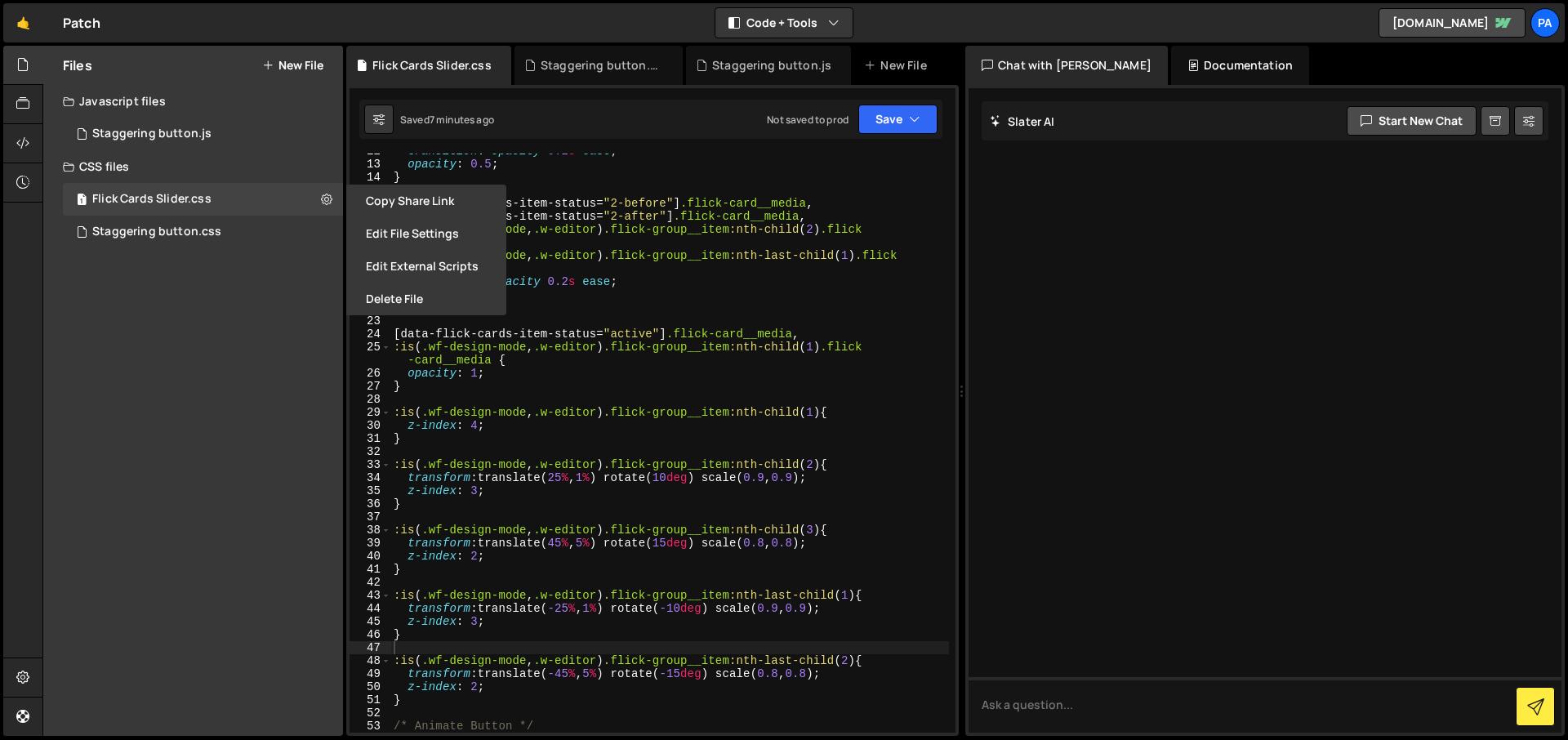
click at [397, 301] on button "Delete File" at bounding box center [427, 299] width 160 height 33
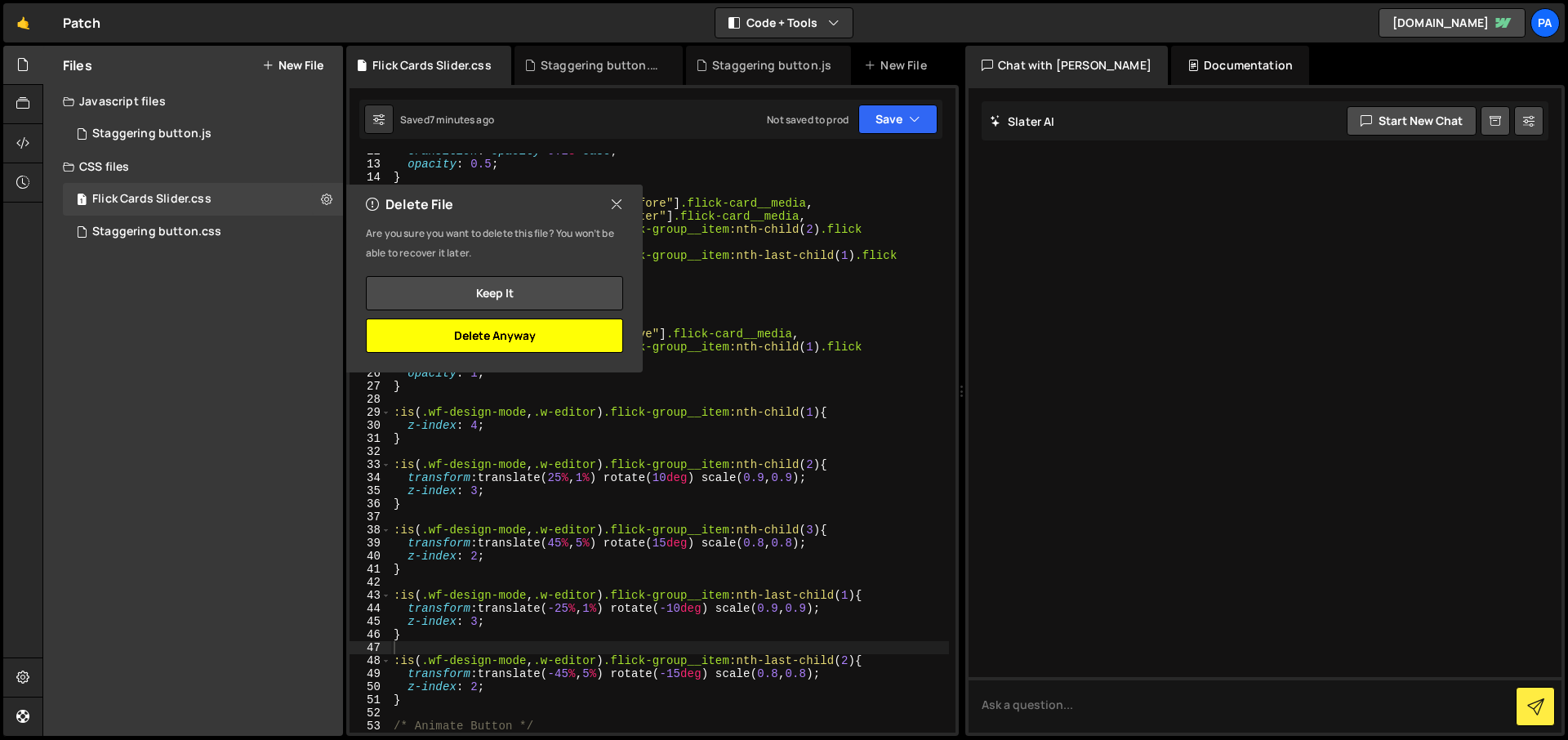
click at [494, 334] on button "Delete Anyway" at bounding box center [494, 336] width 257 height 34
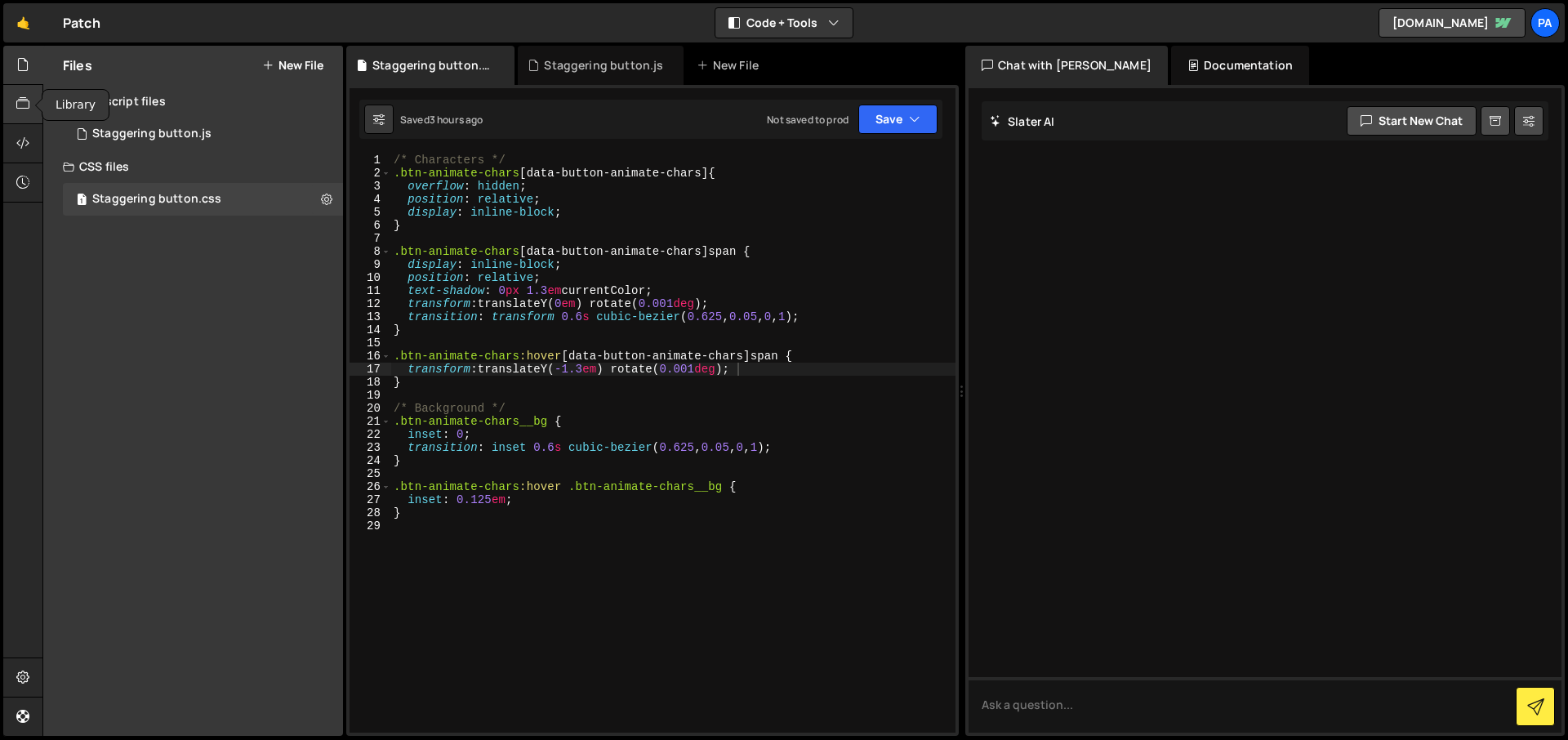
click at [23, 118] on div at bounding box center [23, 105] width 40 height 39
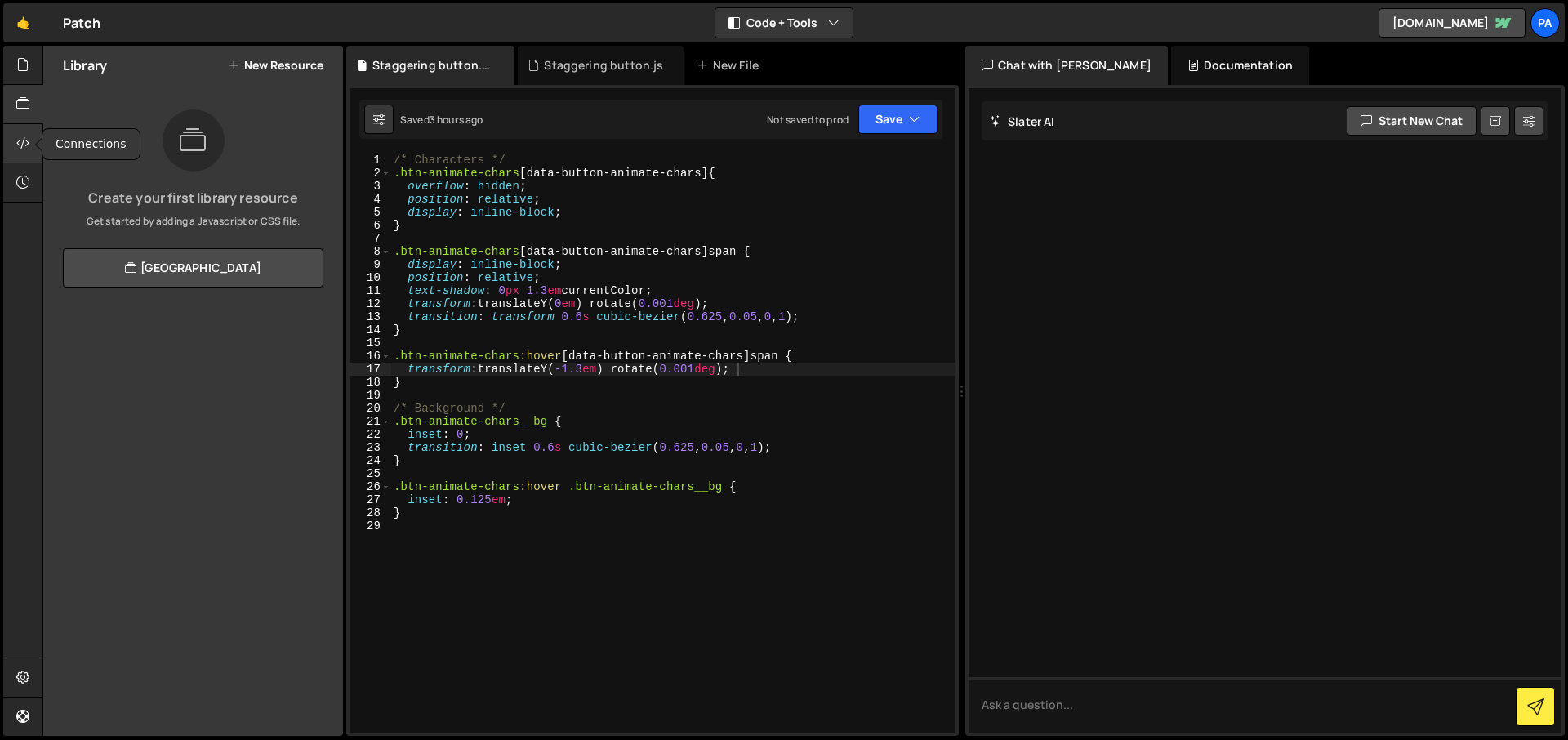
click at [21, 146] on icon at bounding box center [23, 143] width 13 height 18
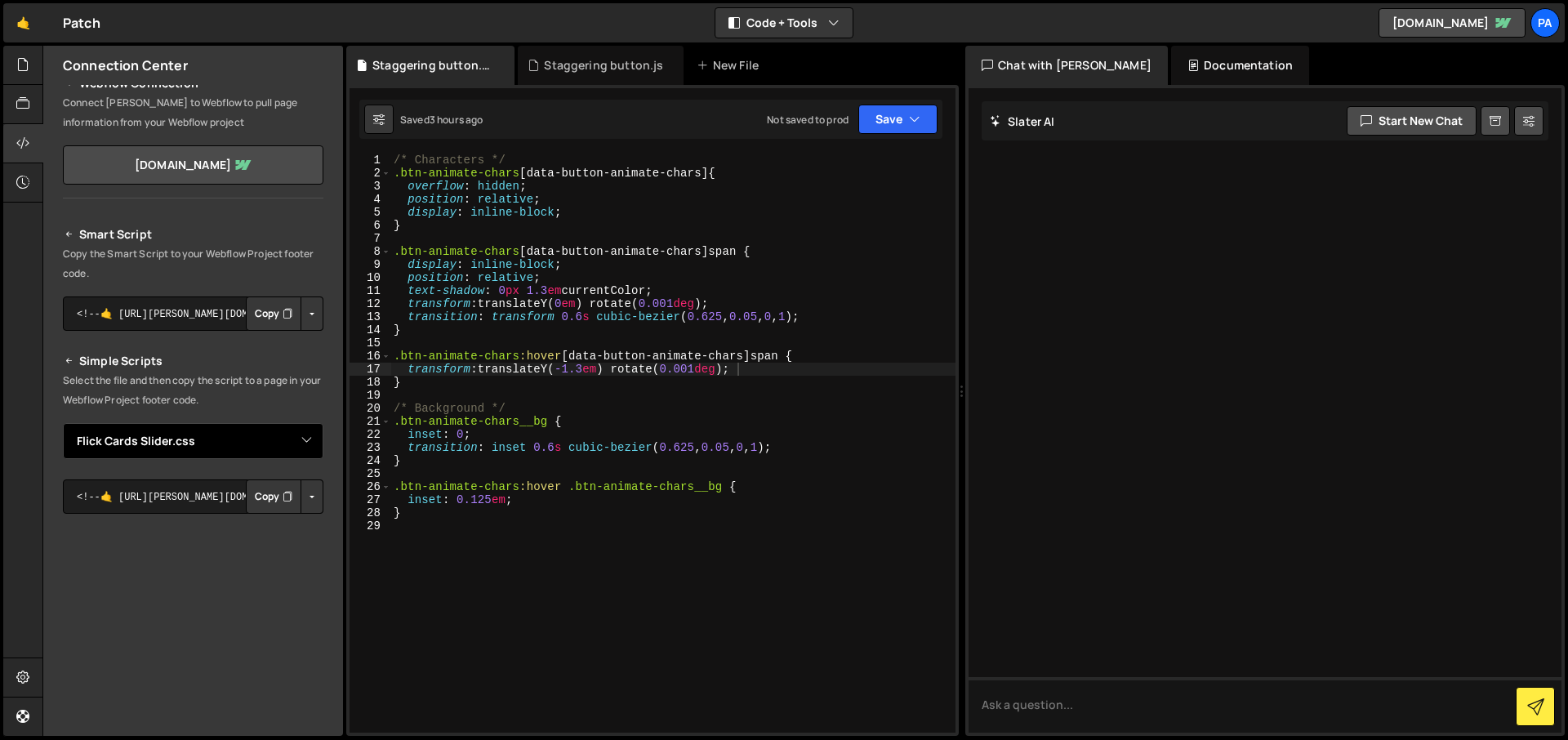
click at [306, 446] on select "Select File Staggering button.js Staggering button.css Cursor with Marquee Effe…" at bounding box center [193, 441] width 261 height 36
click at [264, 315] on button "Copy" at bounding box center [274, 314] width 56 height 34
type textarea "}"
click at [787, 226] on div "/* Characters */ .btn-animate-chars [ data-button-animate-chars ] { overflow : …" at bounding box center [673, 456] width 565 height 605
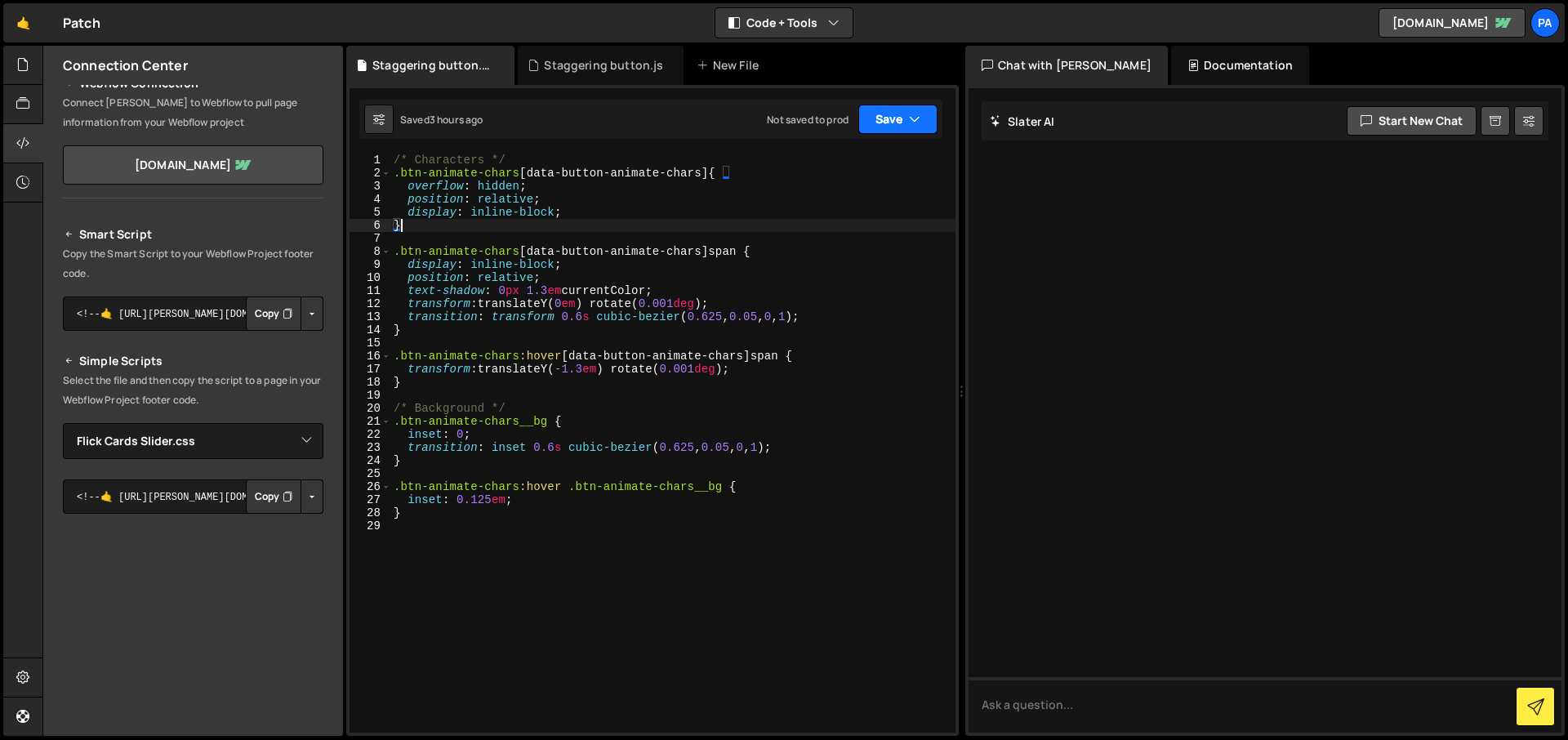
click at [905, 118] on button "Save" at bounding box center [897, 119] width 79 height 29
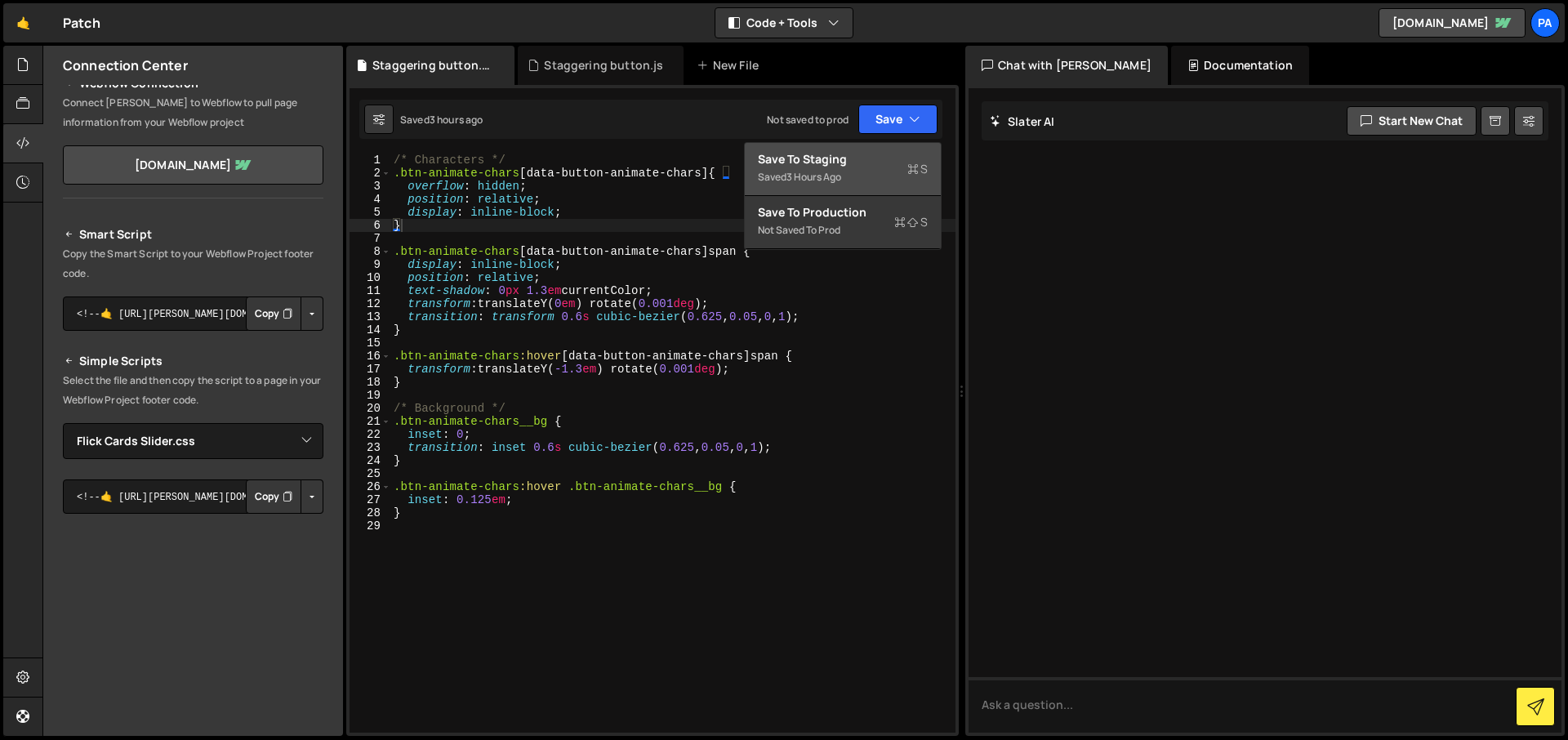
click at [868, 158] on div "Save to Staging S" at bounding box center [843, 159] width 170 height 16
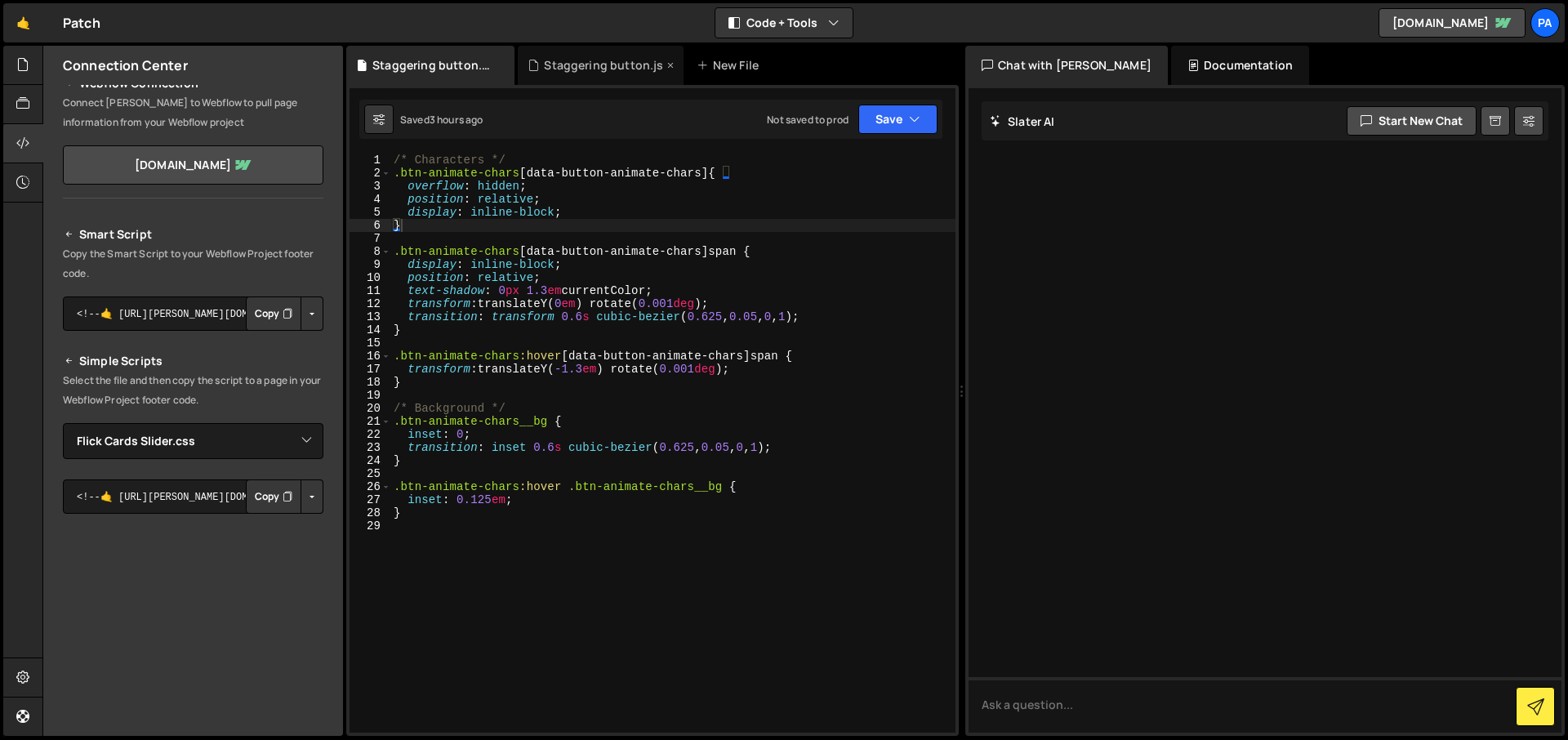
click at [632, 74] on div "Staggering button.js" at bounding box center [601, 65] width 165 height 39
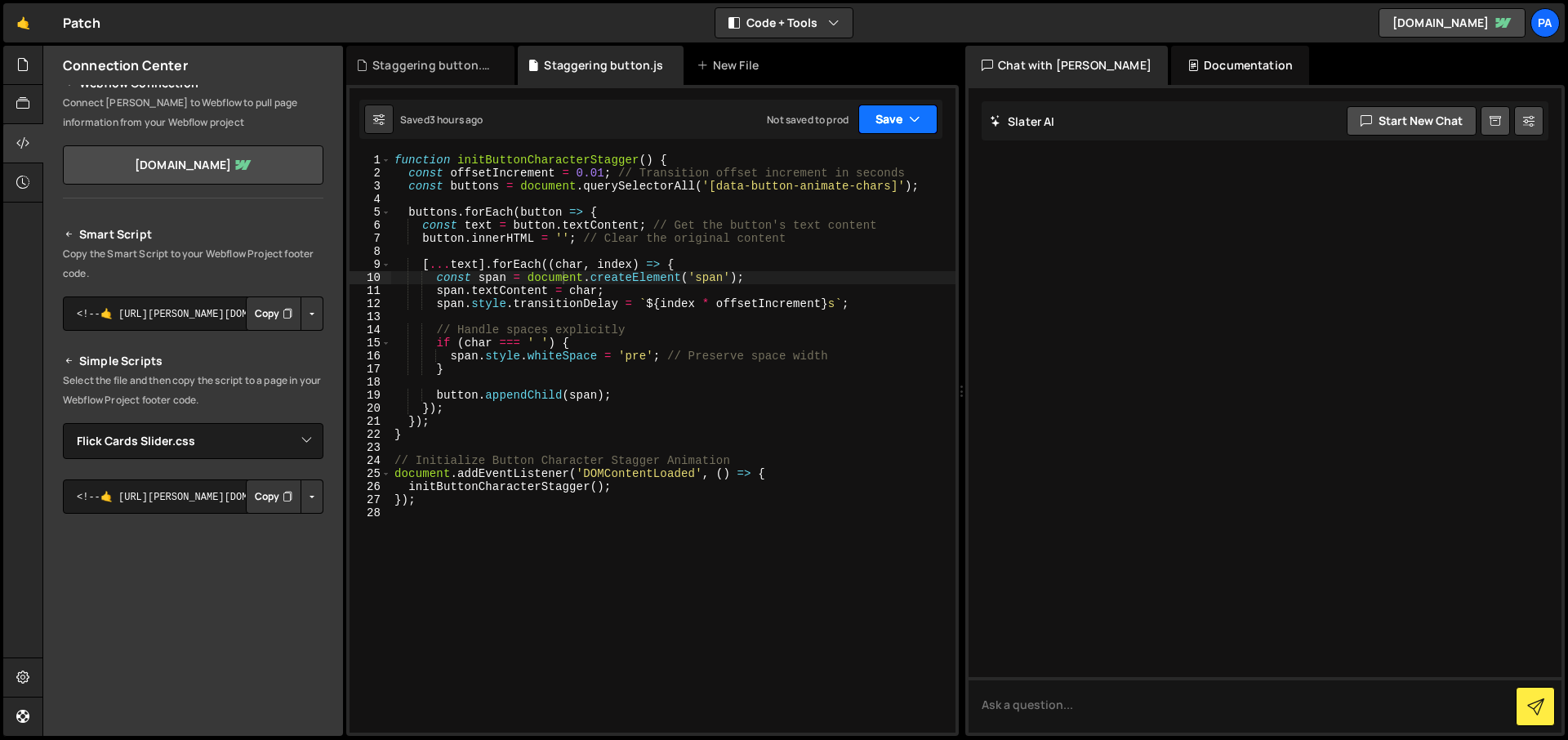
click at [894, 115] on button "Save" at bounding box center [897, 119] width 79 height 29
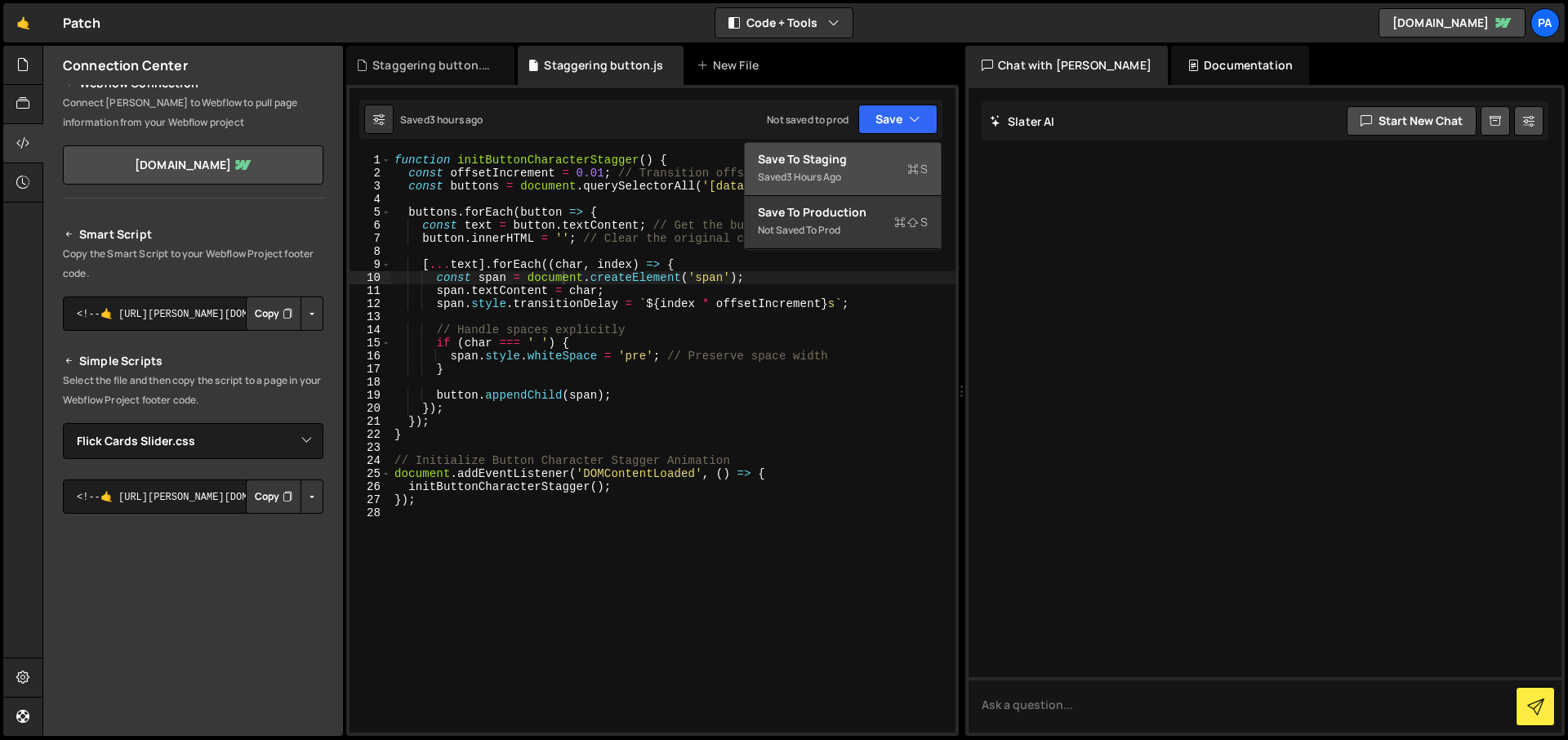
click at [893, 159] on div "Save to Staging S" at bounding box center [843, 159] width 170 height 16
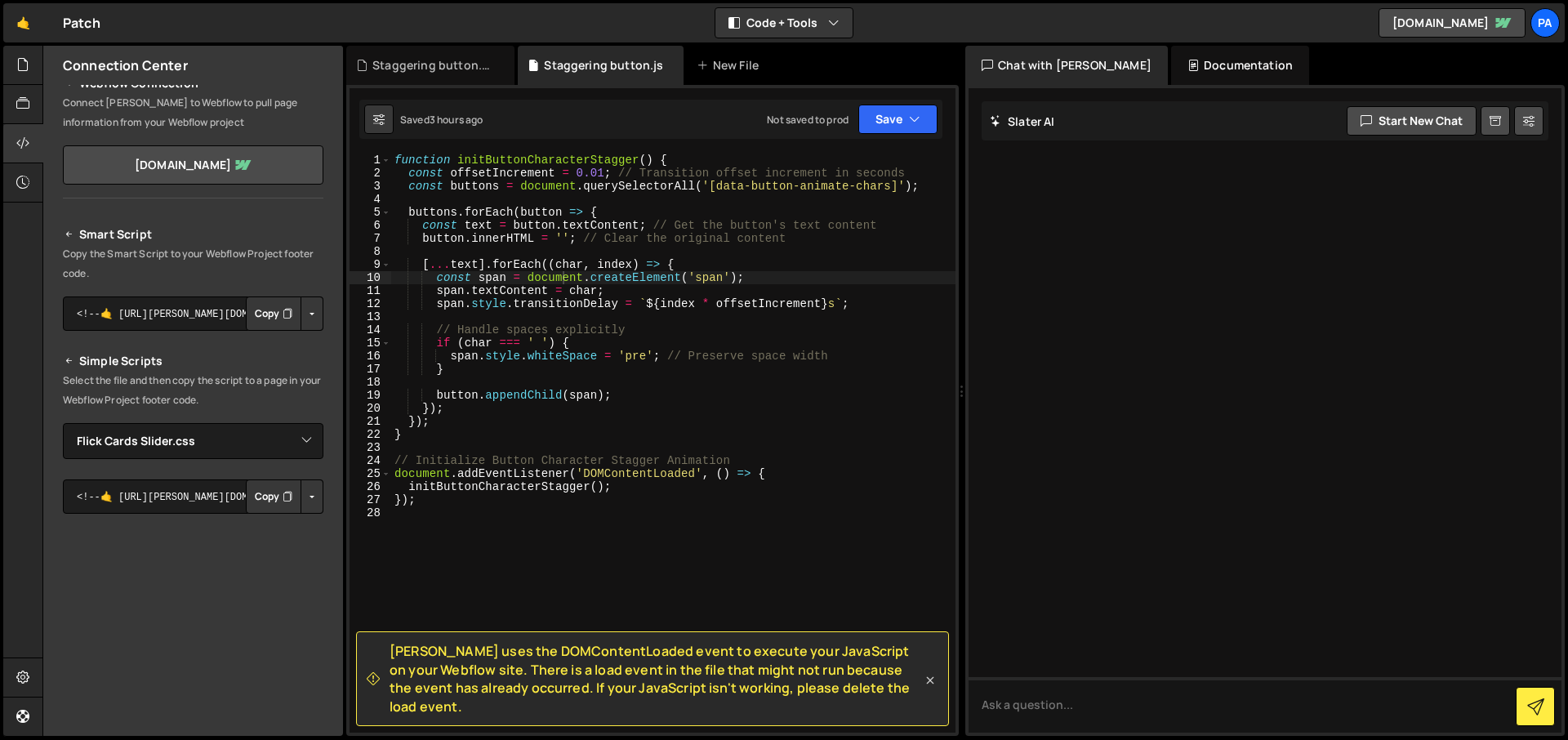
click at [928, 689] on icon at bounding box center [930, 680] width 16 height 16
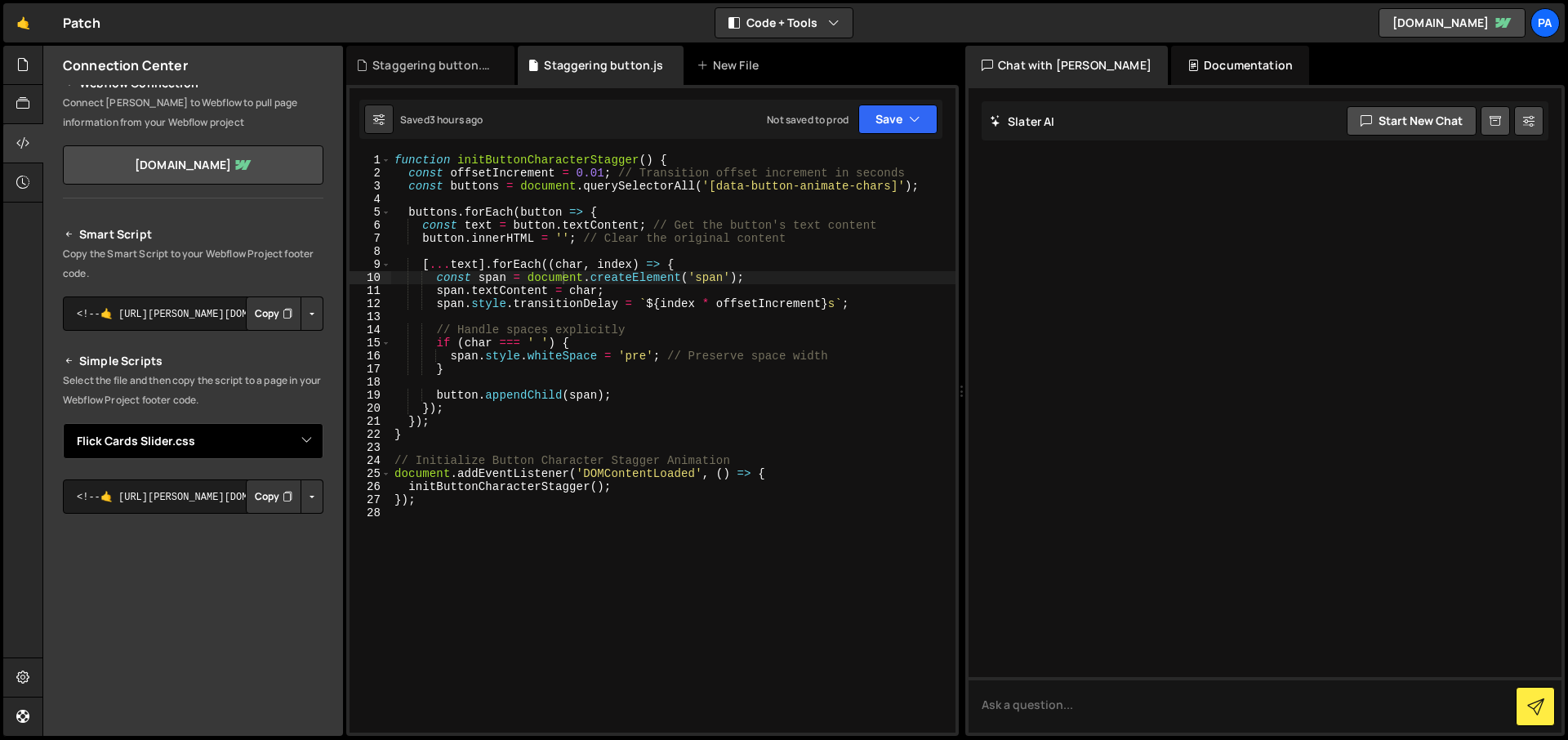
click at [306, 439] on select "Select File Staggering button.js Staggering button.css Cursor with Marquee Effe…" at bounding box center [193, 441] width 261 height 36
click at [63, 423] on select "Select File Staggering button.js Staggering button.css Cursor with Marquee Effe…" at bounding box center [193, 441] width 261 height 36
click at [306, 498] on button "Button group with nested dropdown" at bounding box center [312, 497] width 23 height 34
click at [264, 532] on link "Copy Staging js" at bounding box center [255, 528] width 136 height 23
click at [292, 449] on select "Select File Staggering button.js Staggering button.css Cursor with Marquee Effe…" at bounding box center [193, 441] width 261 height 36
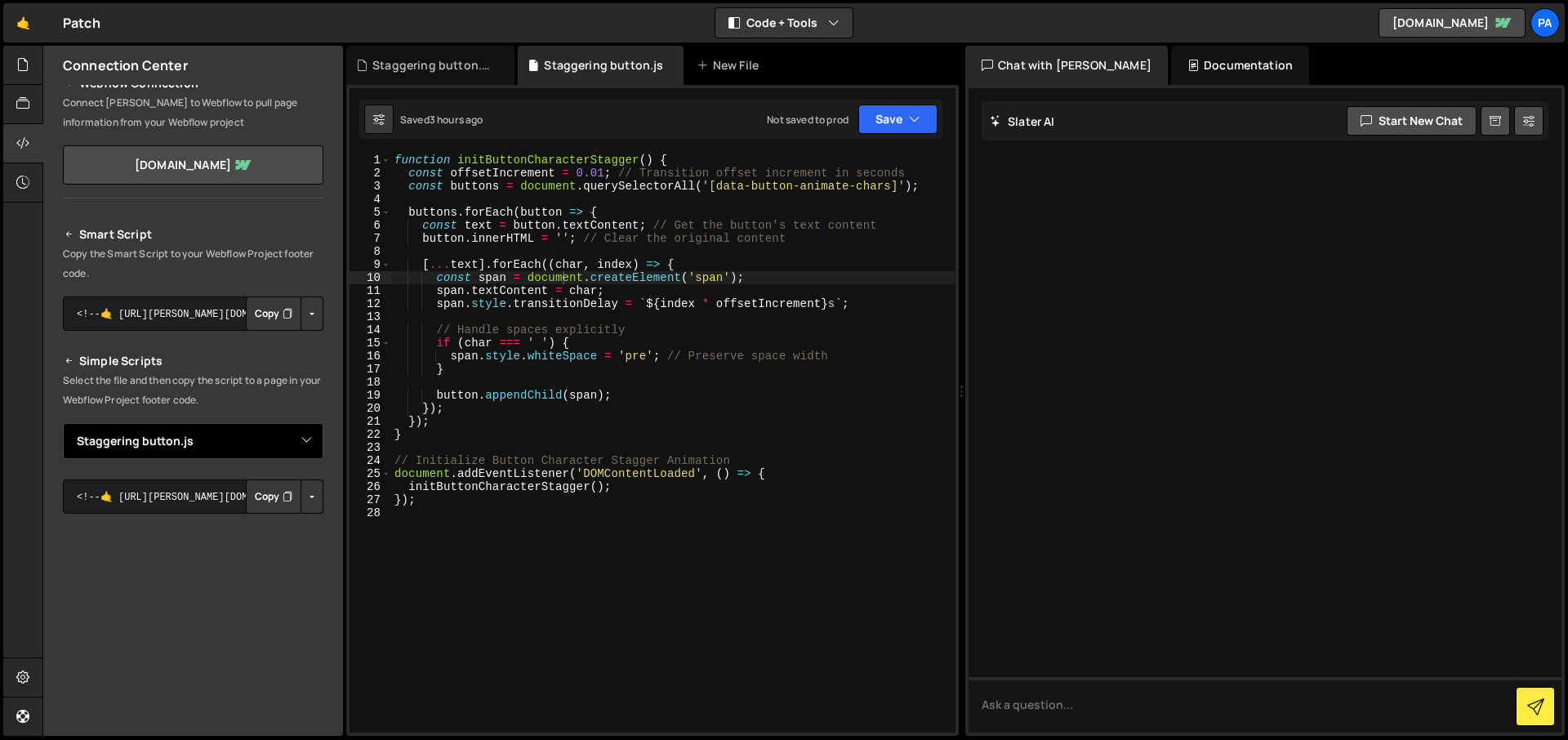
select select "46663"
click at [63, 423] on select "Select File Staggering button.js Staggering button.css Cursor with Marquee Effe…" at bounding box center [193, 441] width 261 height 36
click at [303, 500] on button "Button group with nested dropdown" at bounding box center [312, 497] width 23 height 34
drag, startPoint x: 284, startPoint y: 530, endPoint x: 314, endPoint y: 528, distance: 30.1
click at [284, 530] on link "Copy Staging css" at bounding box center [250, 528] width 145 height 23
